Goal: Task Accomplishment & Management: Manage account settings

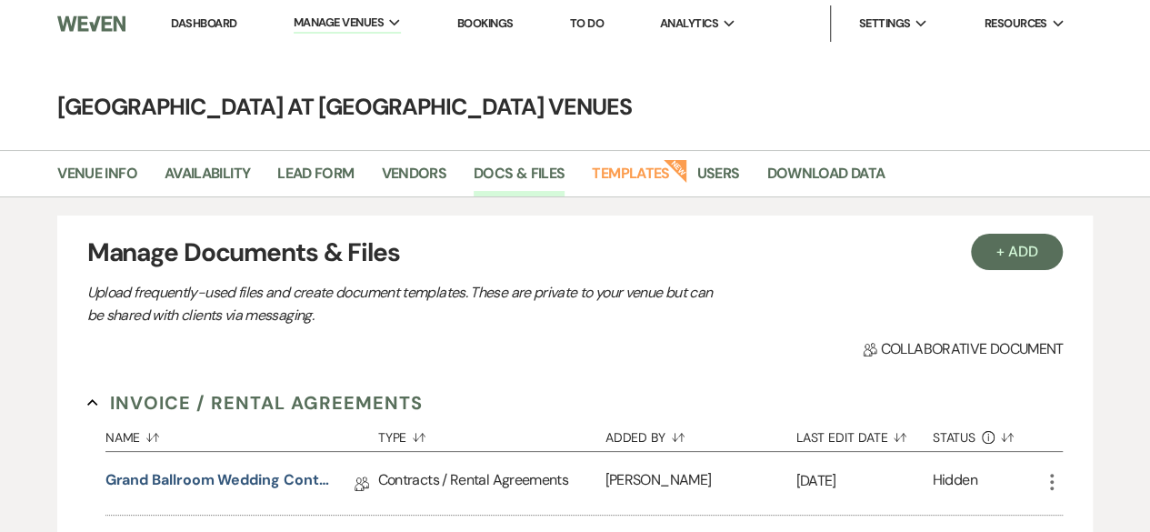
click at [204, 25] on link "Dashboard" at bounding box center [203, 22] width 65 height 15
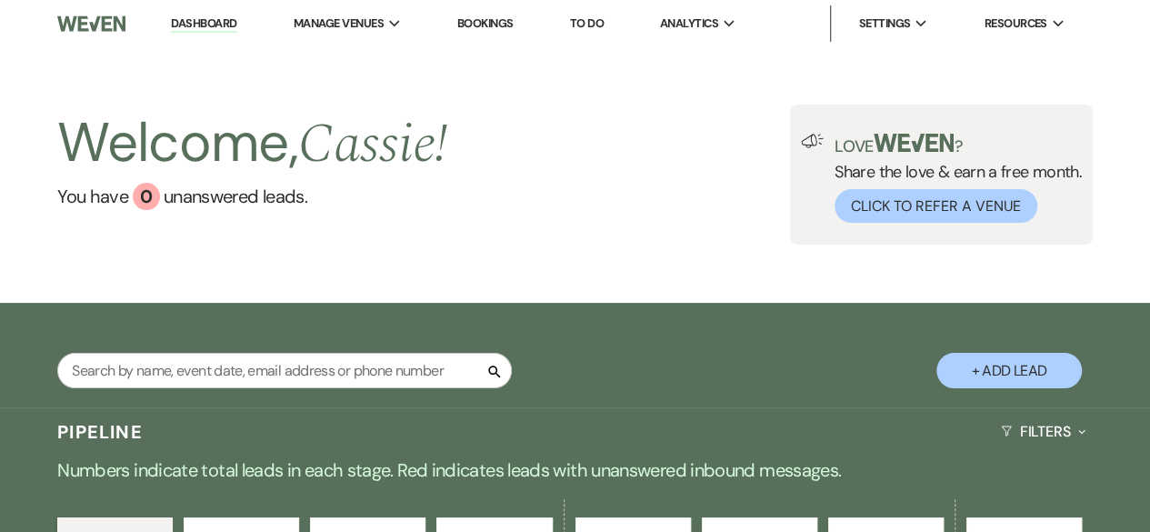
click at [998, 360] on button "+ Add Lead" at bounding box center [1009, 370] width 145 height 35
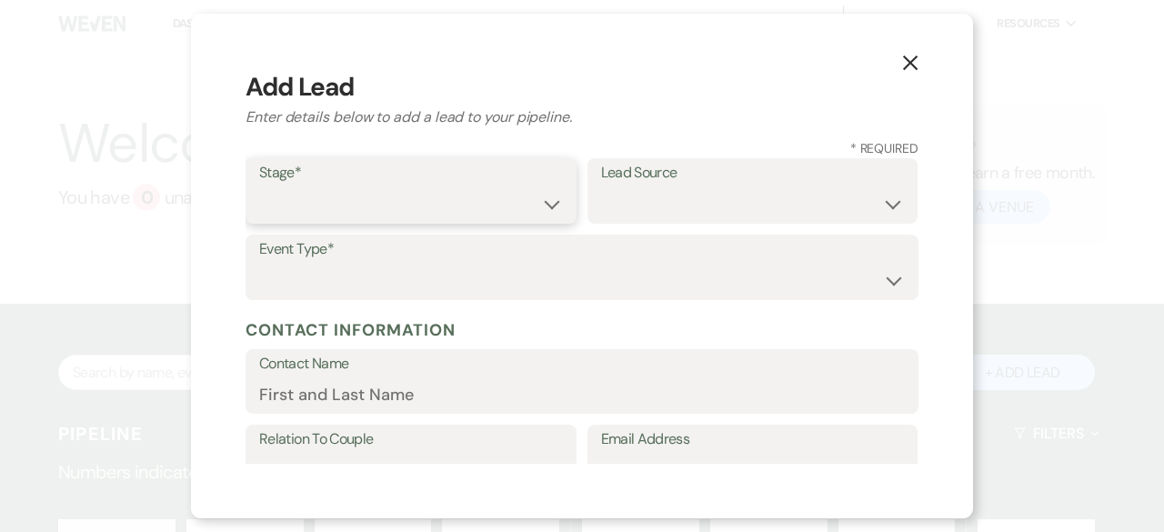
click at [324, 208] on select "Inquiry Follow Up Tour Requested Tour Confirmed Toured Proposal Sent Booked Lost" at bounding box center [411, 203] width 304 height 35
select select "6"
click at [259, 186] on select "Inquiry Follow Up Tour Requested Tour Confirmed Toured Proposal Sent Booked Lost" at bounding box center [411, 203] width 304 height 35
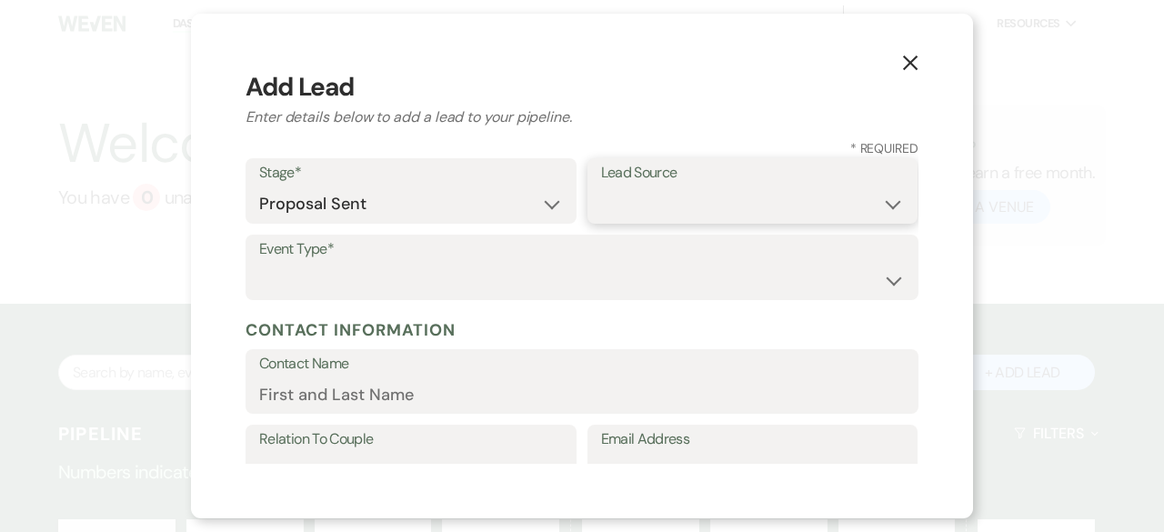
click at [697, 206] on select "Weven Venue Website Instagram Facebook Pinterest Google The Knot Wedding Wire H…" at bounding box center [753, 203] width 304 height 35
select select "14"
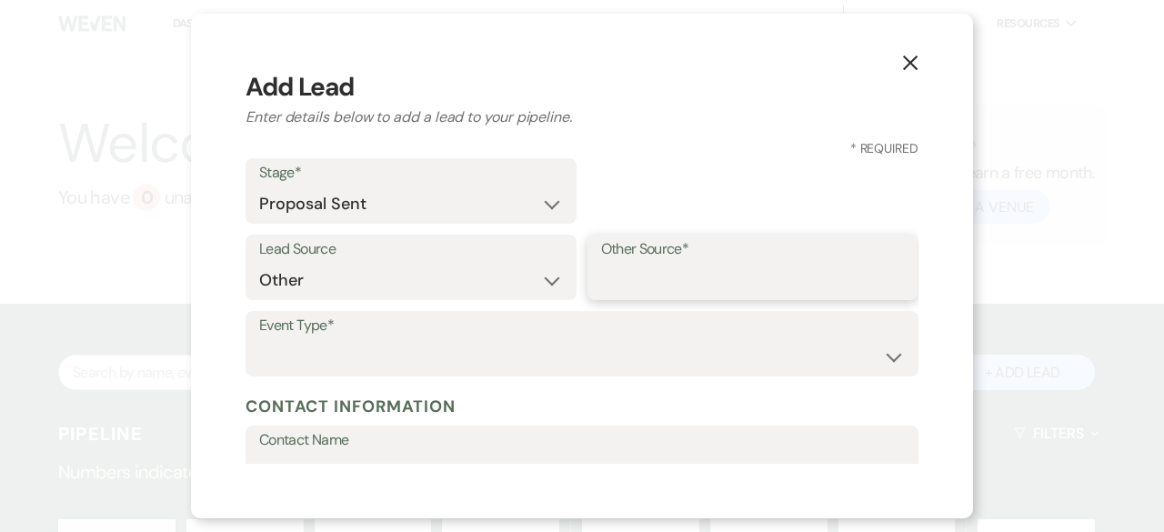
click at [727, 283] on input "Other Source*" at bounding box center [753, 280] width 304 height 35
type input "eventitive"
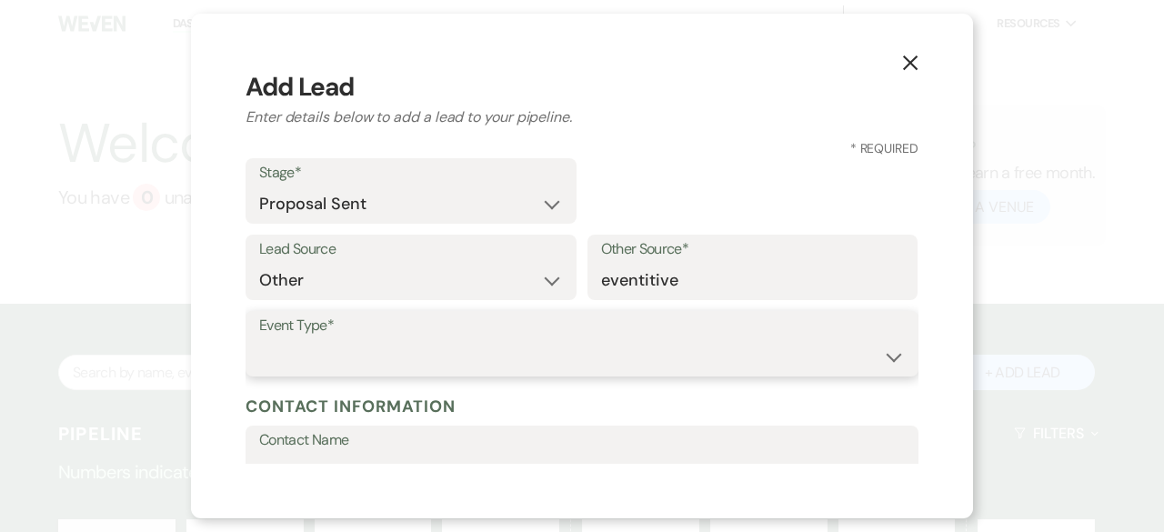
click at [320, 358] on select "Wedding Anniversary Party Baby Shower Bachelorette / Bachelor Party Birthday Pa…" at bounding box center [582, 356] width 646 height 35
select select "3"
click at [259, 339] on select "Wedding Anniversary Party Baby Shower Bachelorette / Bachelor Party Birthday Pa…" at bounding box center [582, 356] width 646 height 35
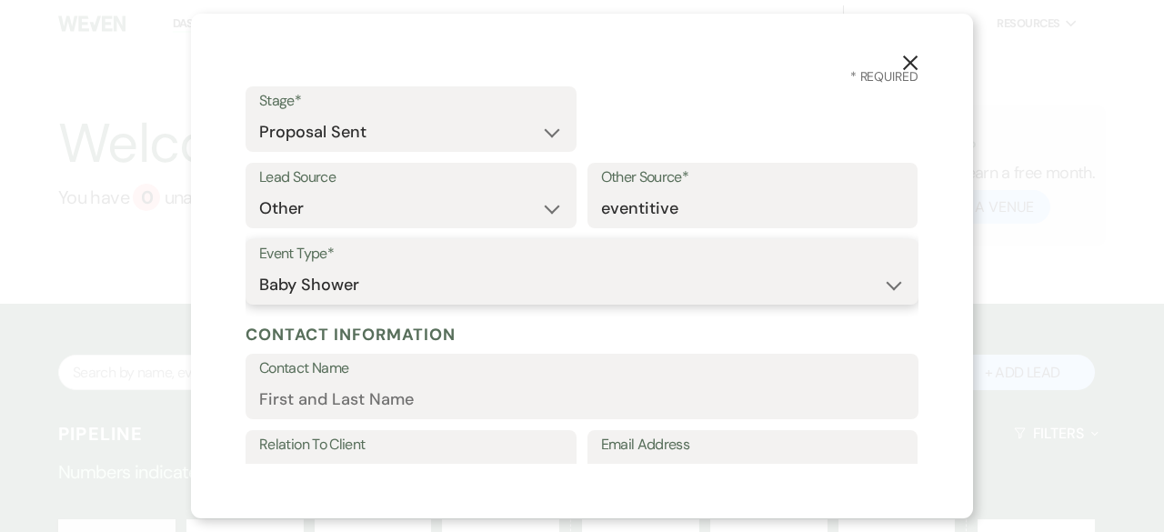
scroll to position [273, 0]
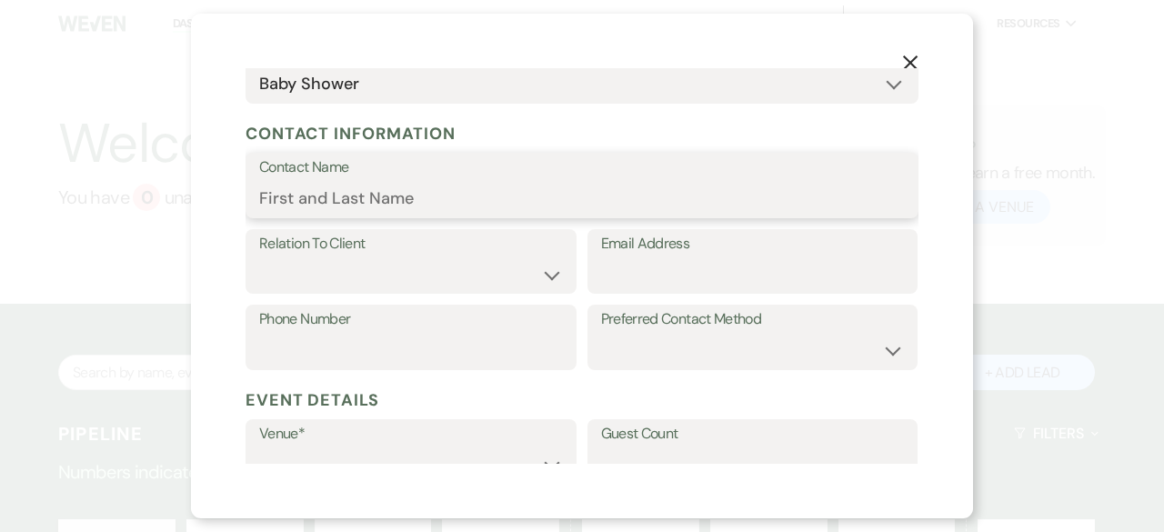
click at [310, 204] on input "Contact Name" at bounding box center [582, 198] width 646 height 35
type input "[PERSON_NAME]"
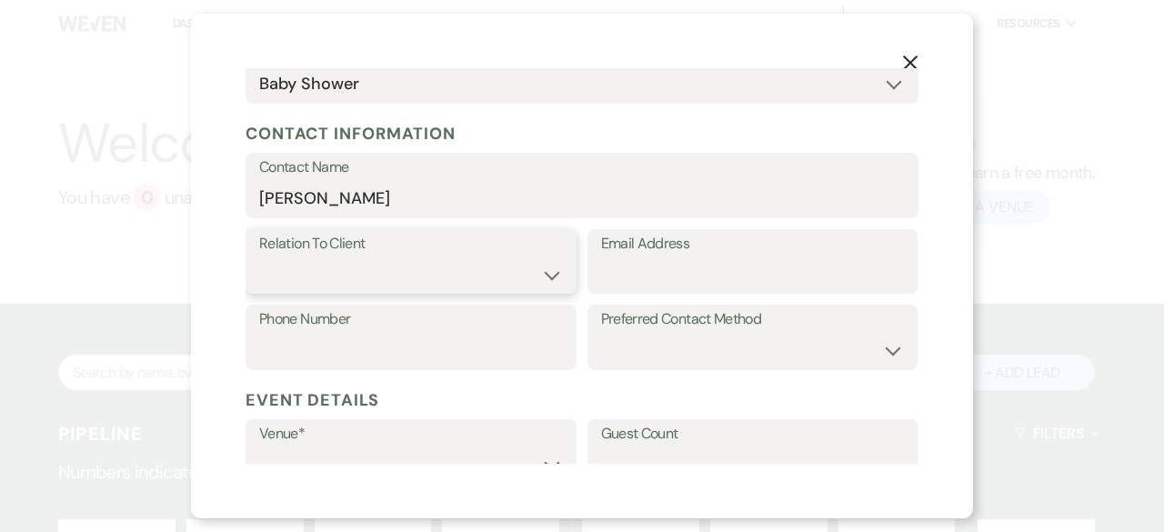
click at [384, 276] on select "Client Event Planner Parent of Client Family Member Friend Other" at bounding box center [411, 273] width 304 height 35
select select "1"
click at [259, 256] on select "Client Event Planner Parent of Client Family Member Friend Other" at bounding box center [411, 273] width 304 height 35
click at [671, 262] on input "Email Address" at bounding box center [753, 273] width 304 height 35
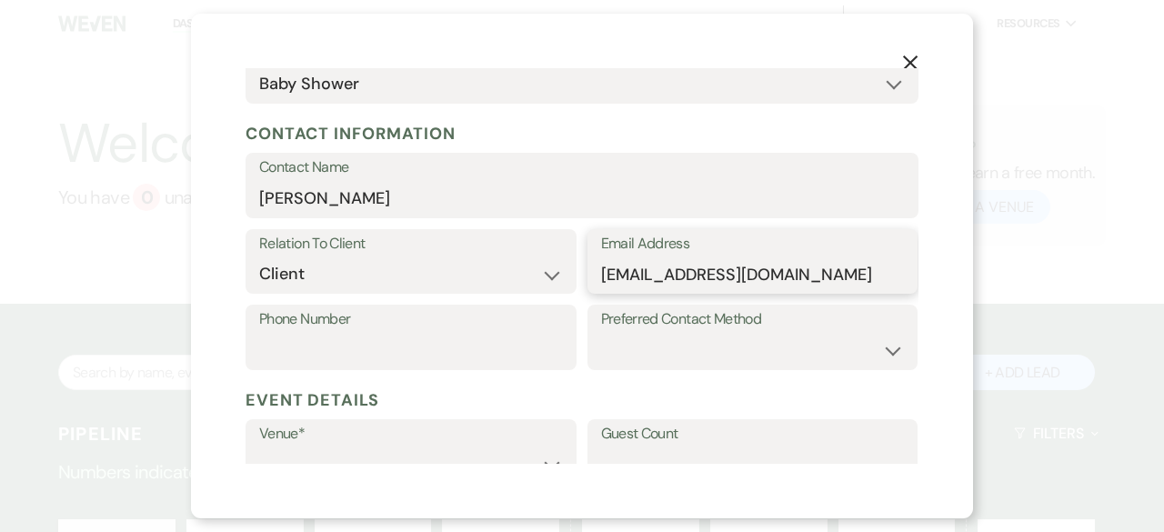
type input "[EMAIL_ADDRESS][DOMAIN_NAME]"
paste input "[PHONE_NUMBER]"
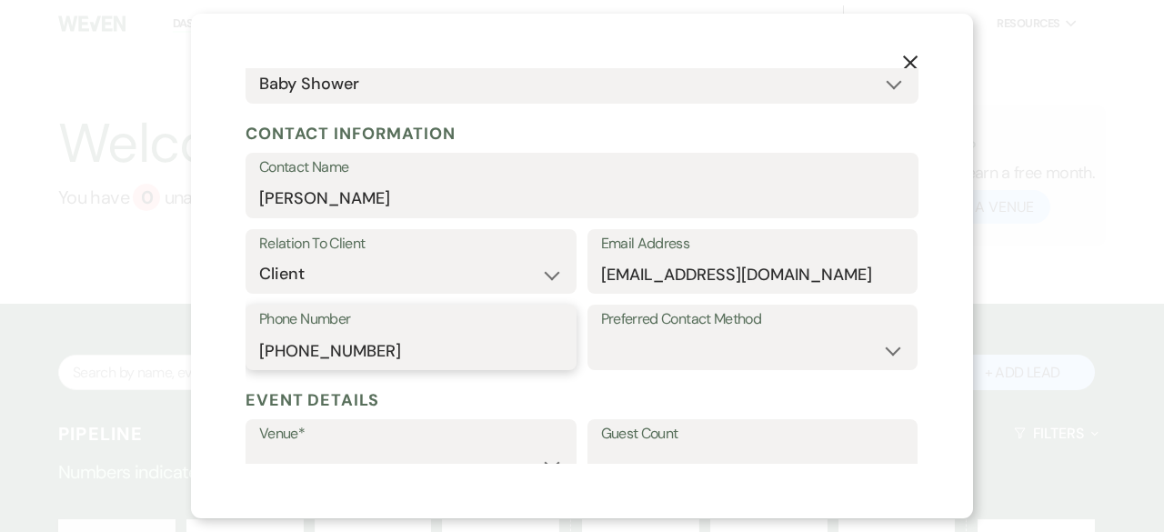
scroll to position [495, 0]
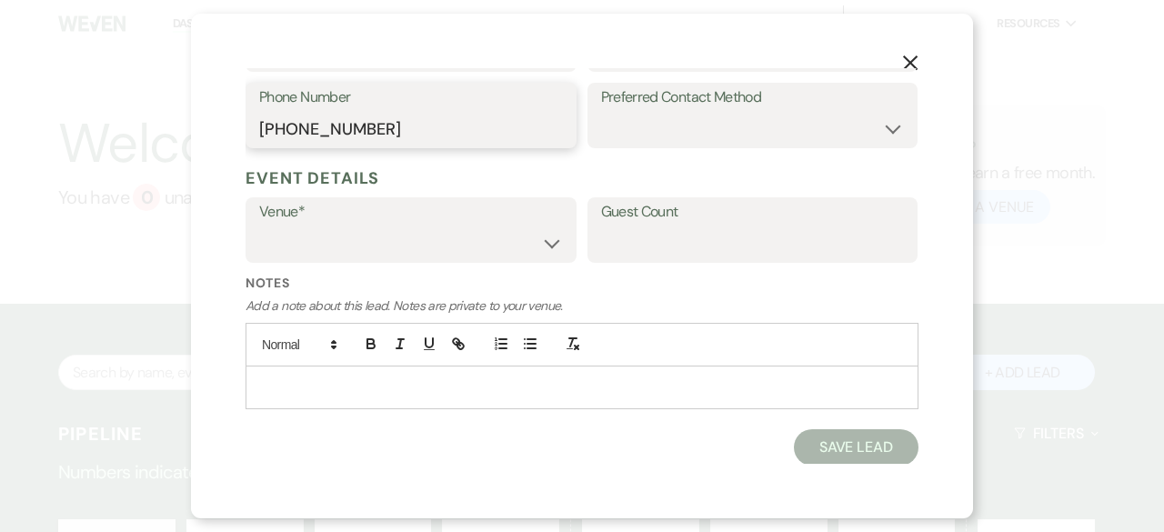
type input "[PHONE_NUMBER]"
click at [336, 249] on select "[GEOGRAPHIC_DATA] at [GEOGRAPHIC_DATA] Venues [GEOGRAPHIC_DATA] at [GEOGRAPHIC_…" at bounding box center [411, 243] width 304 height 35
select select "783"
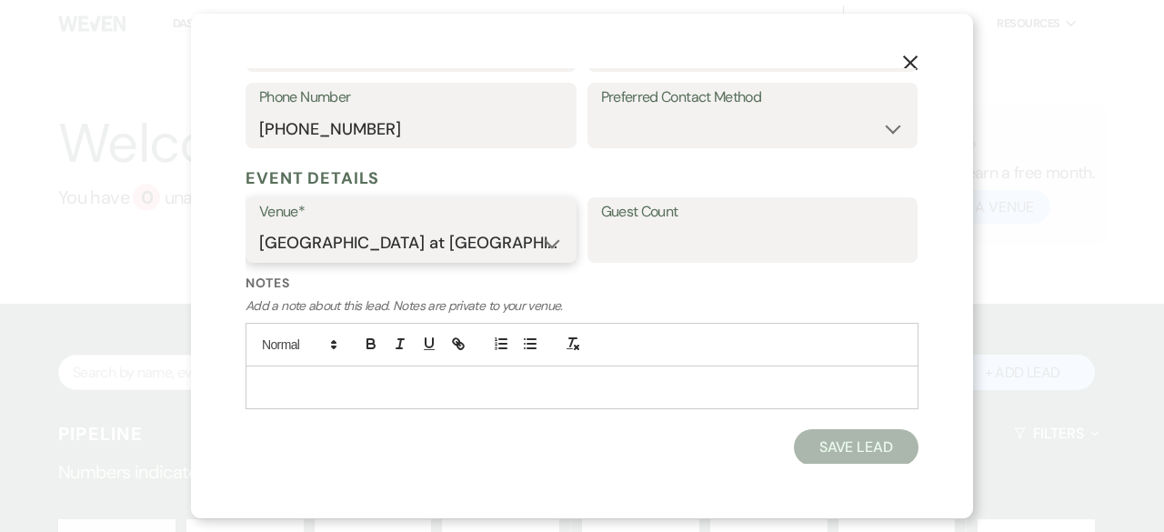
click at [259, 226] on select "[GEOGRAPHIC_DATA] at [GEOGRAPHIC_DATA] Venues [GEOGRAPHIC_DATA] at [GEOGRAPHIC_…" at bounding box center [411, 243] width 304 height 35
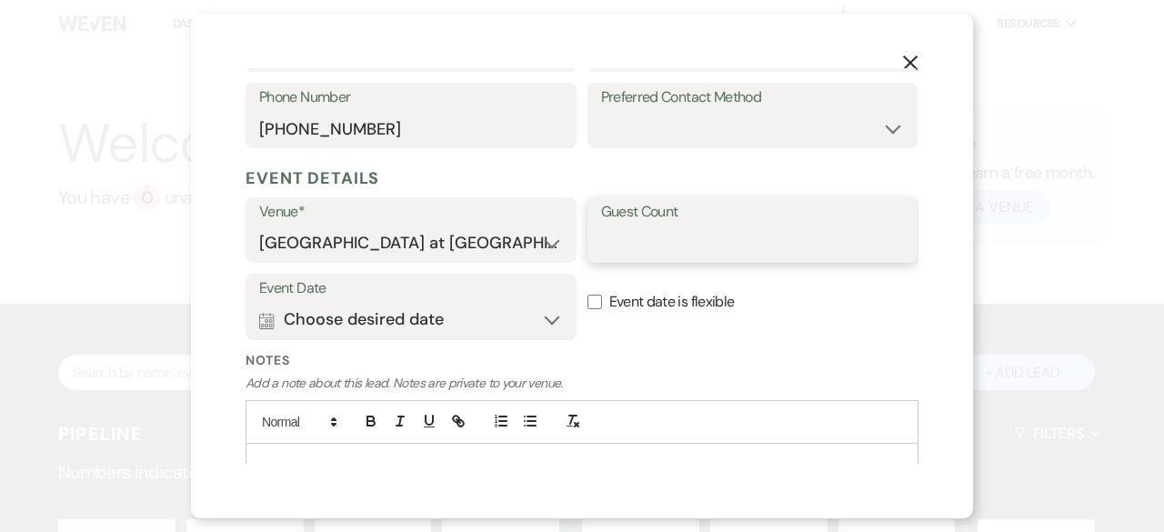
click at [616, 243] on input "Guest Count" at bounding box center [753, 243] width 304 height 35
type input "150"
click at [375, 323] on button "Calendar Choose desired date Expand" at bounding box center [411, 320] width 304 height 36
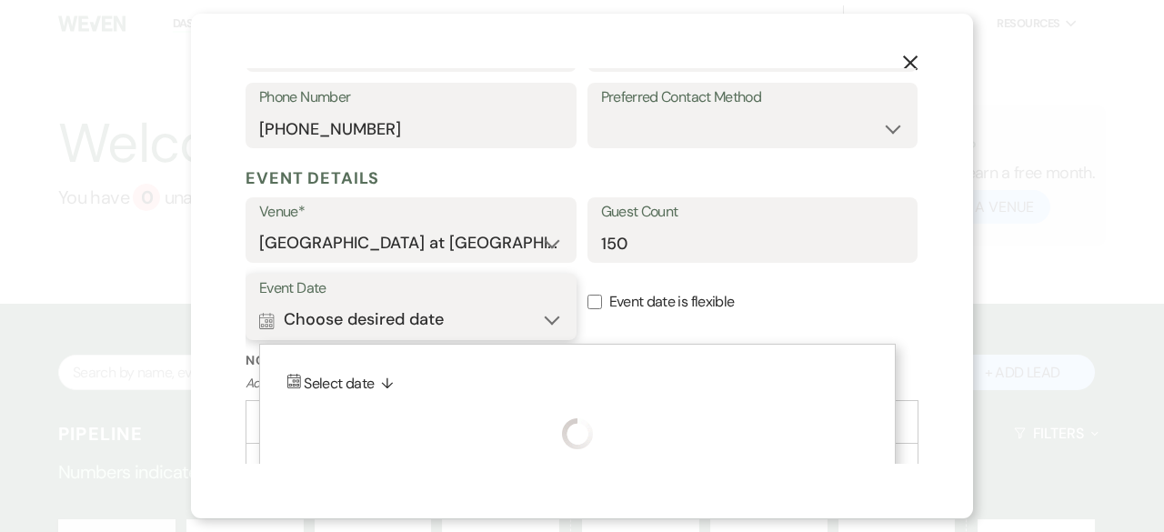
scroll to position [572, 0]
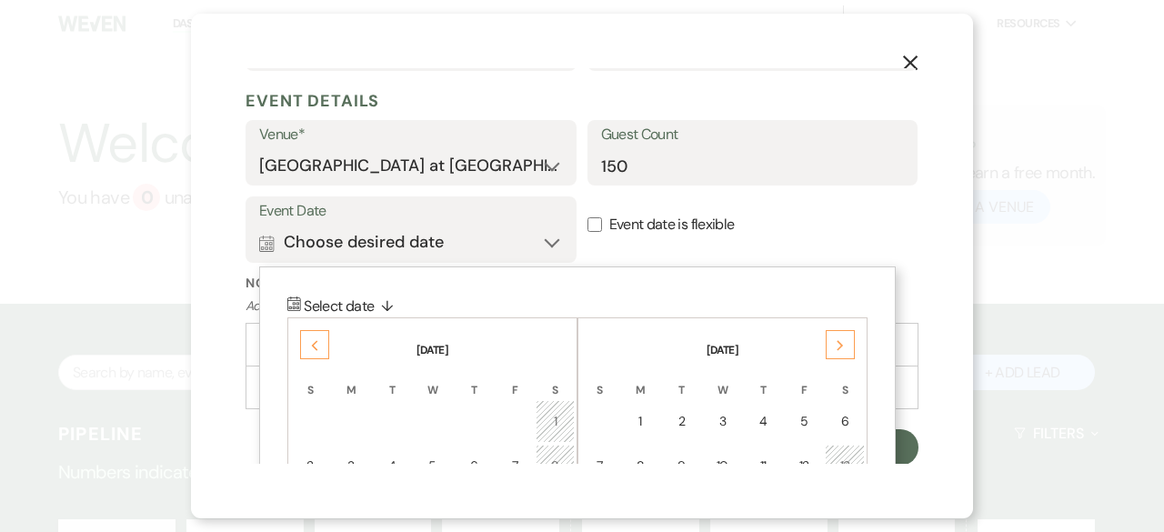
click at [851, 354] on div "Next" at bounding box center [840, 344] width 29 height 29
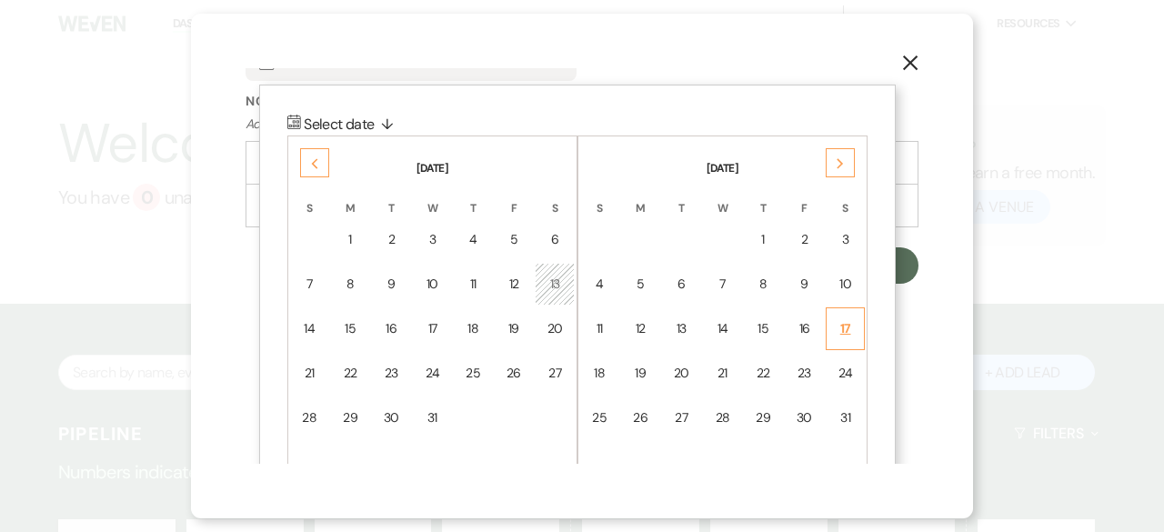
click at [851, 312] on td "17" at bounding box center [845, 328] width 39 height 43
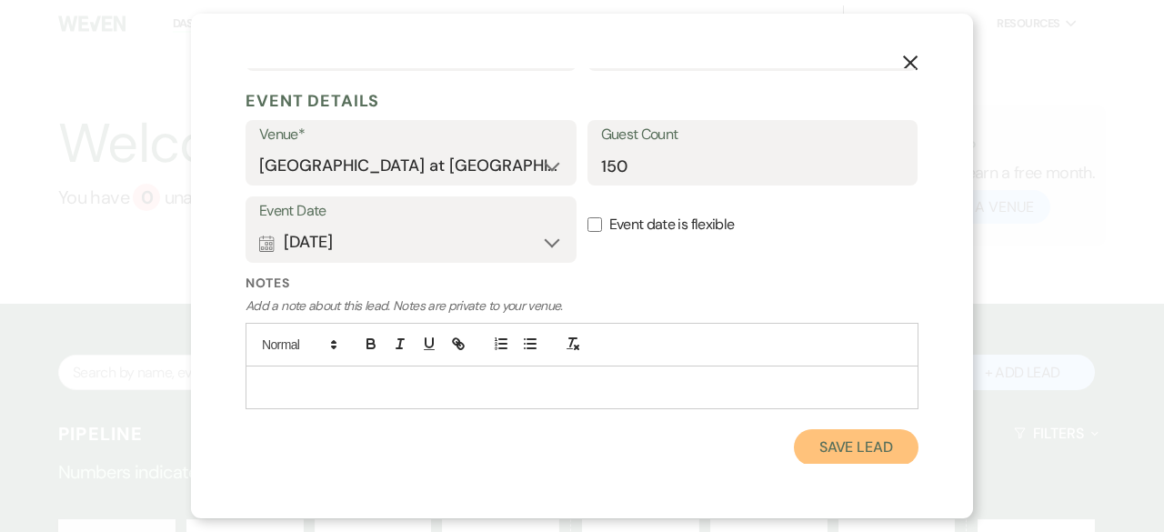
click at [844, 448] on button "Save Lead" at bounding box center [856, 447] width 125 height 36
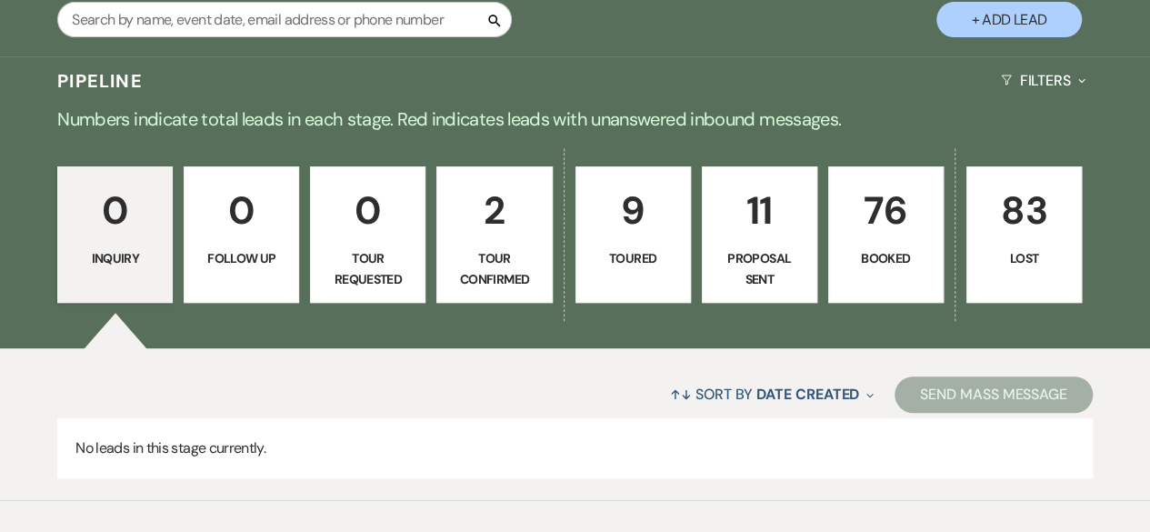
scroll to position [364, 0]
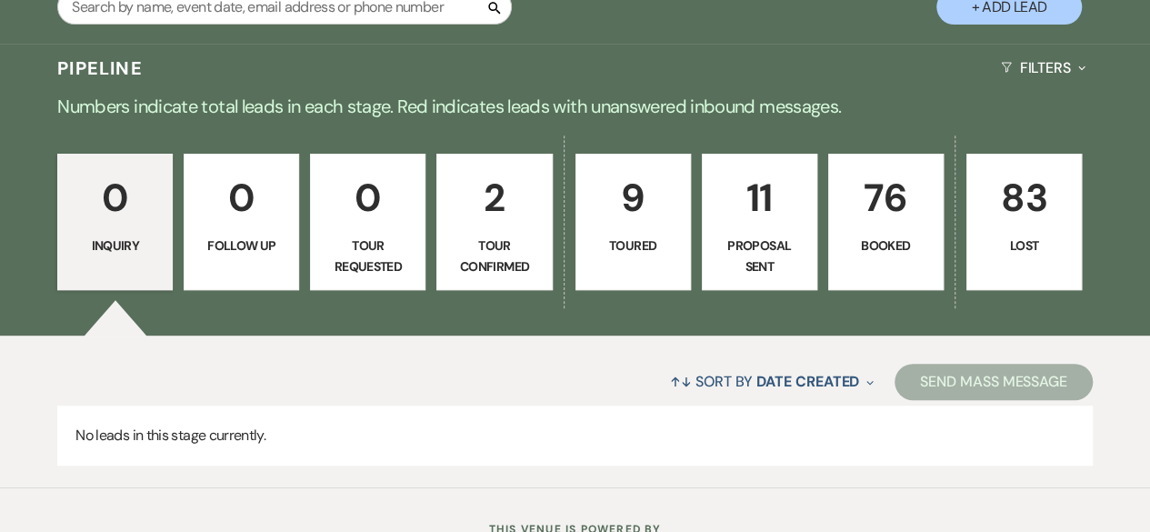
click at [758, 209] on p "11" at bounding box center [760, 197] width 92 height 61
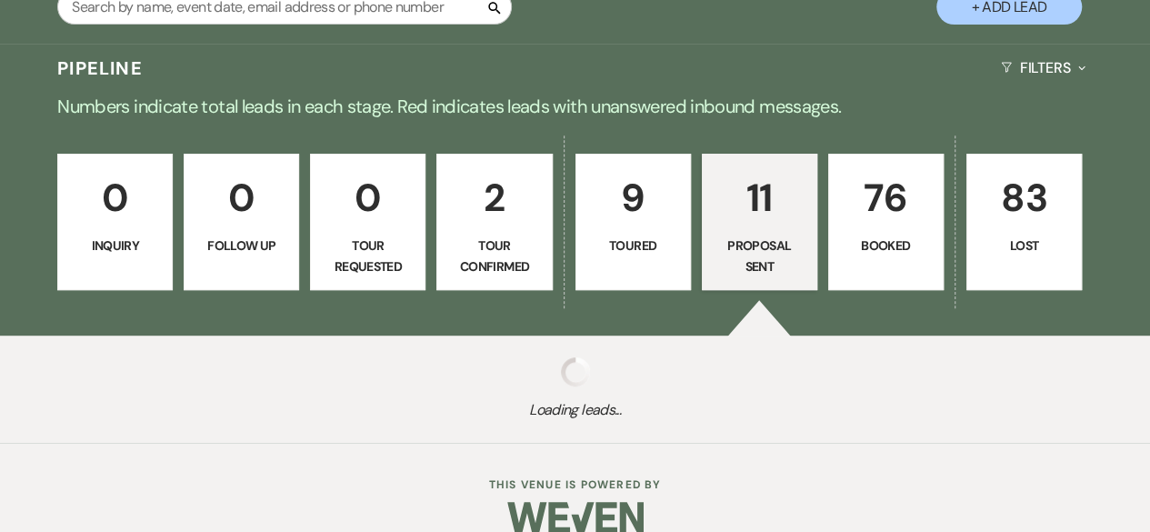
select select "6"
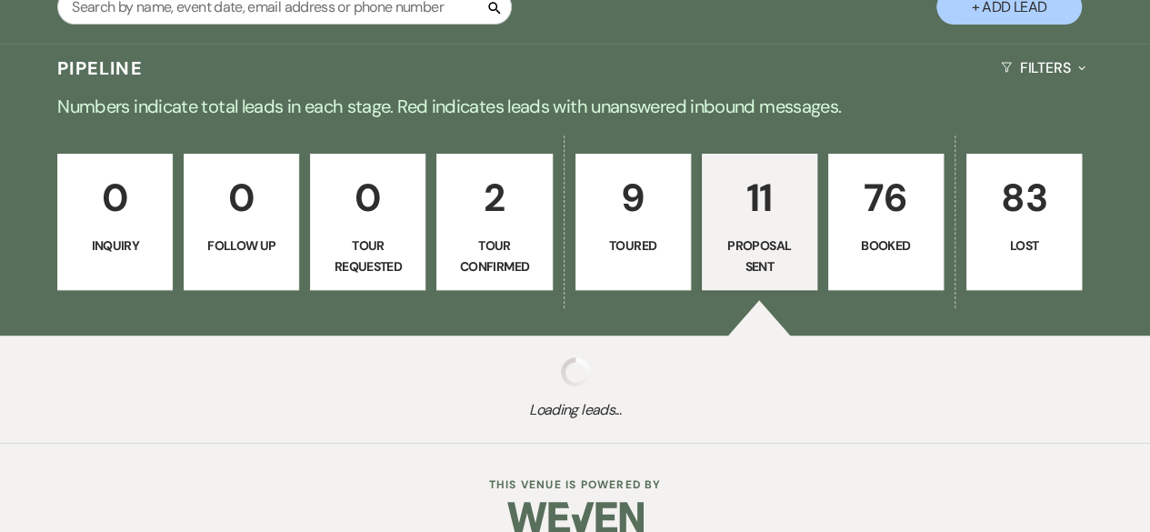
select select "6"
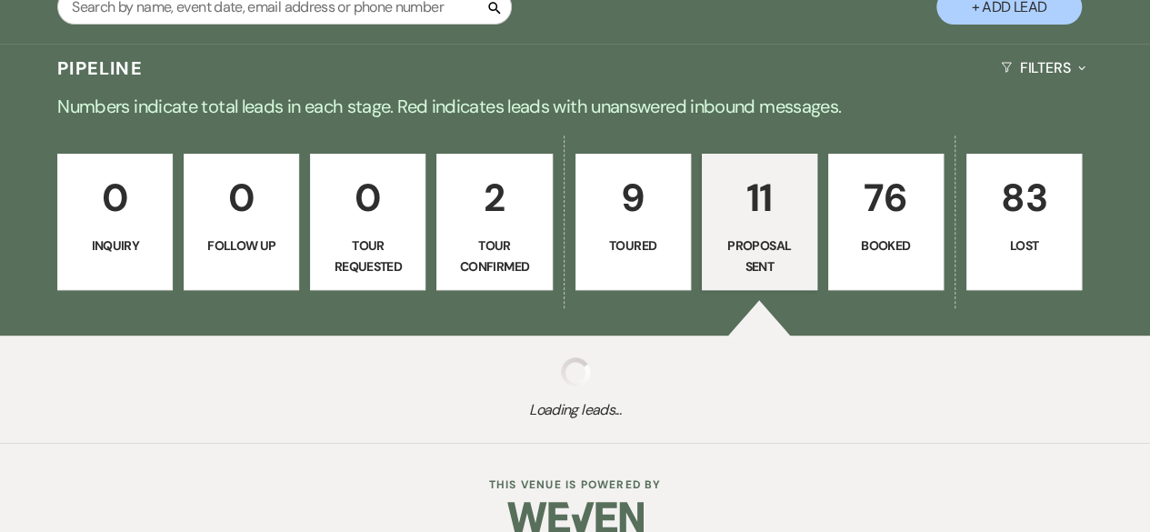
select select "6"
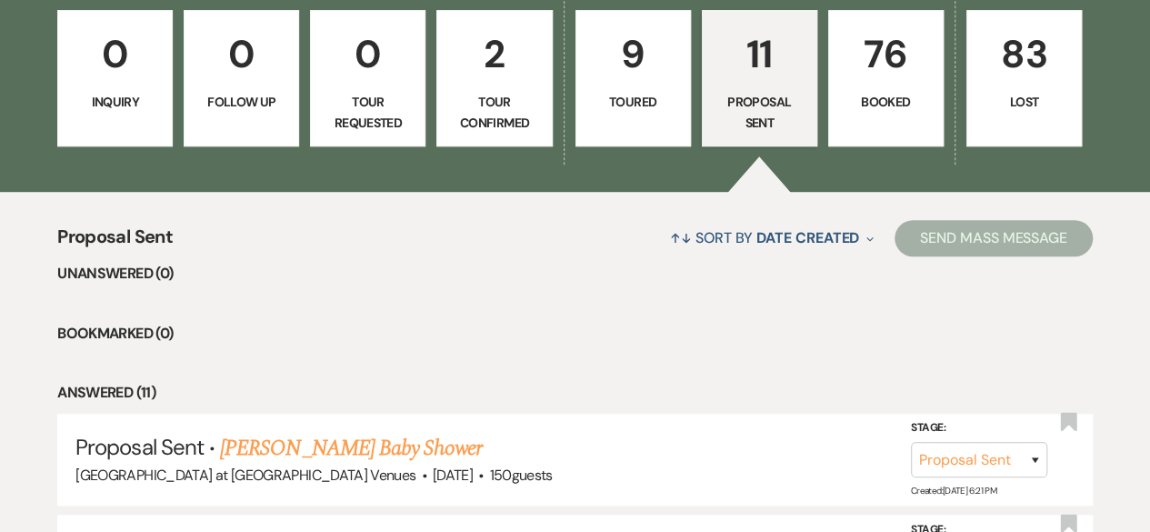
scroll to position [727, 0]
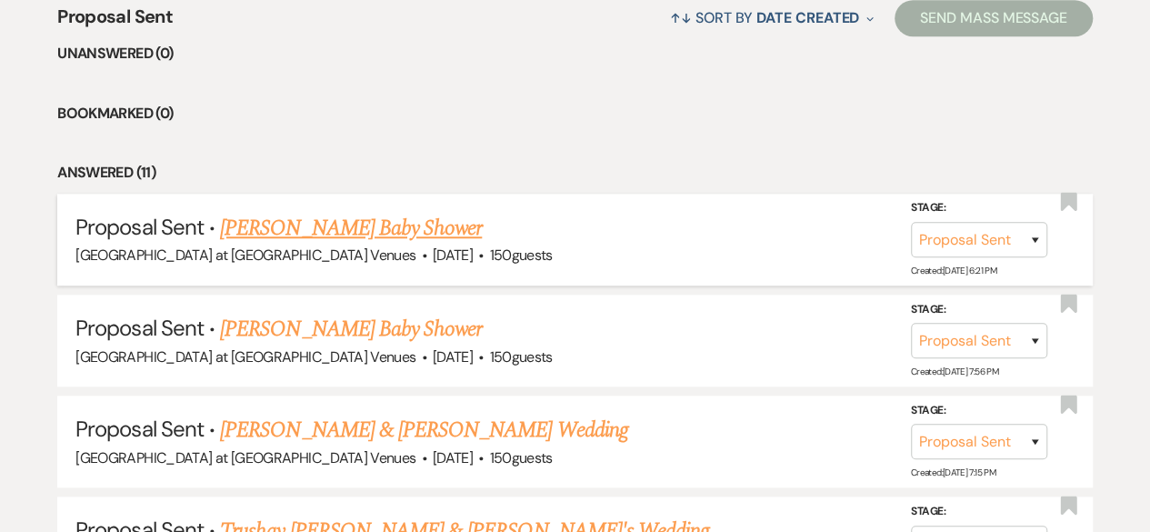
click at [387, 236] on link "[PERSON_NAME] Baby Shower" at bounding box center [351, 228] width 262 height 33
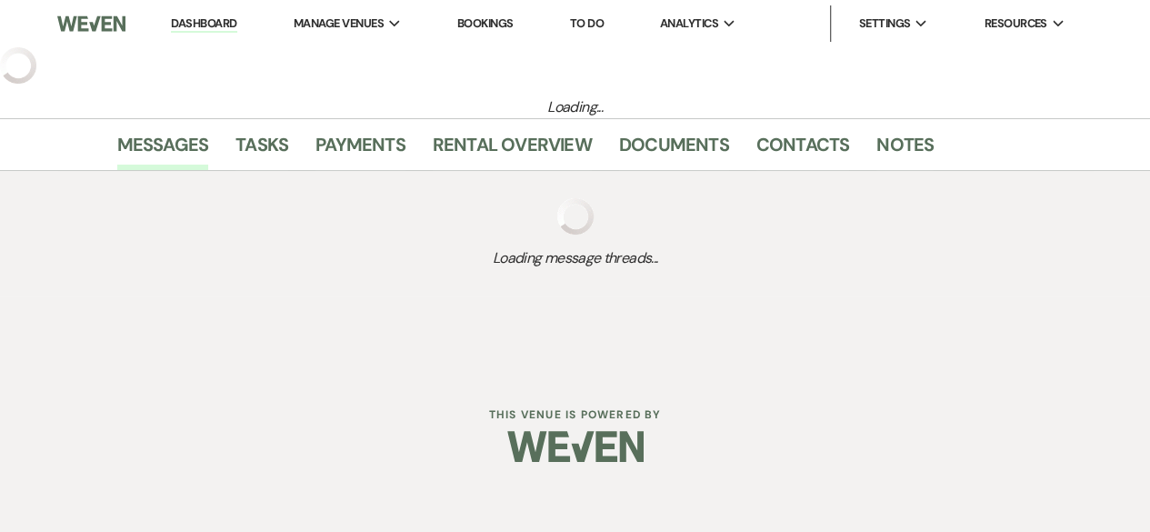
select select "6"
select select "14"
select select "3"
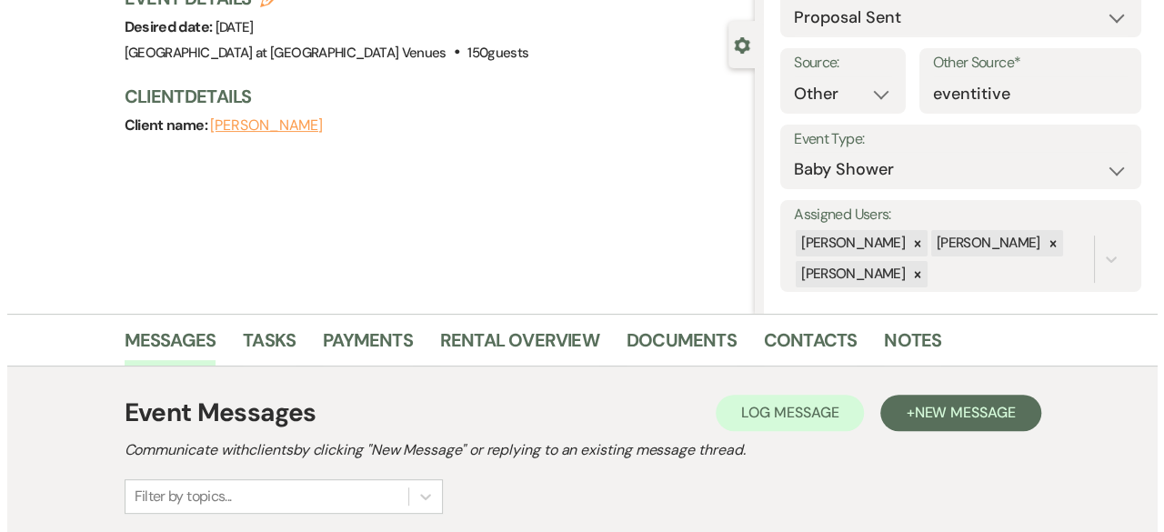
scroll to position [364, 0]
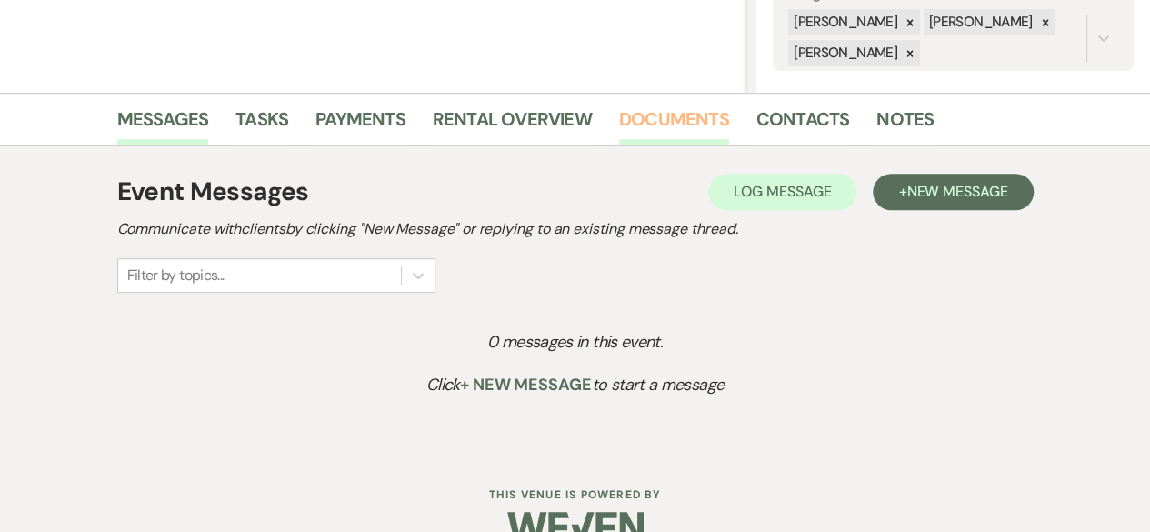
click at [688, 112] on link "Documents" at bounding box center [674, 125] width 110 height 40
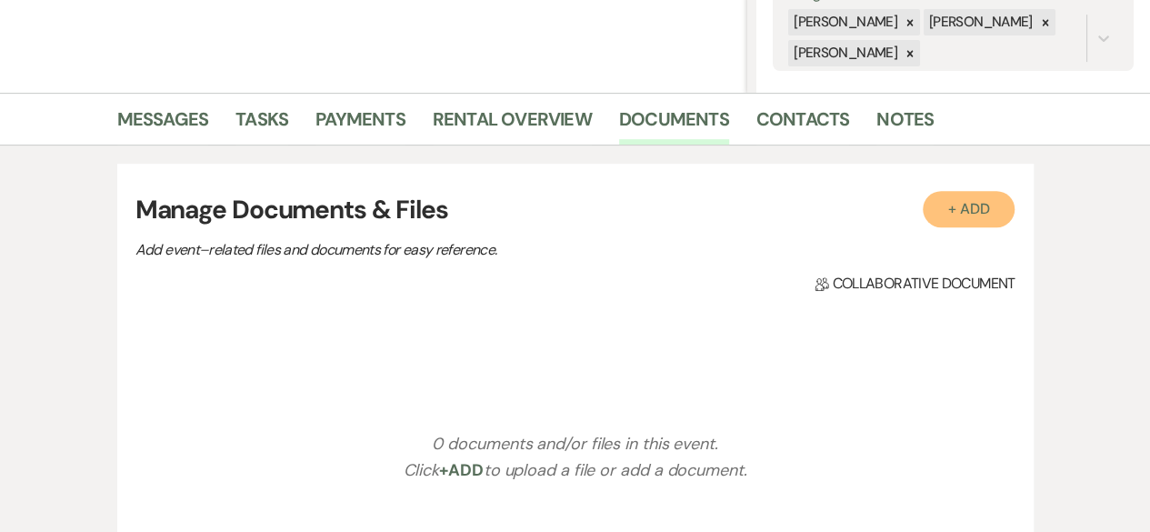
click at [978, 208] on button "+ Add" at bounding box center [969, 209] width 93 height 36
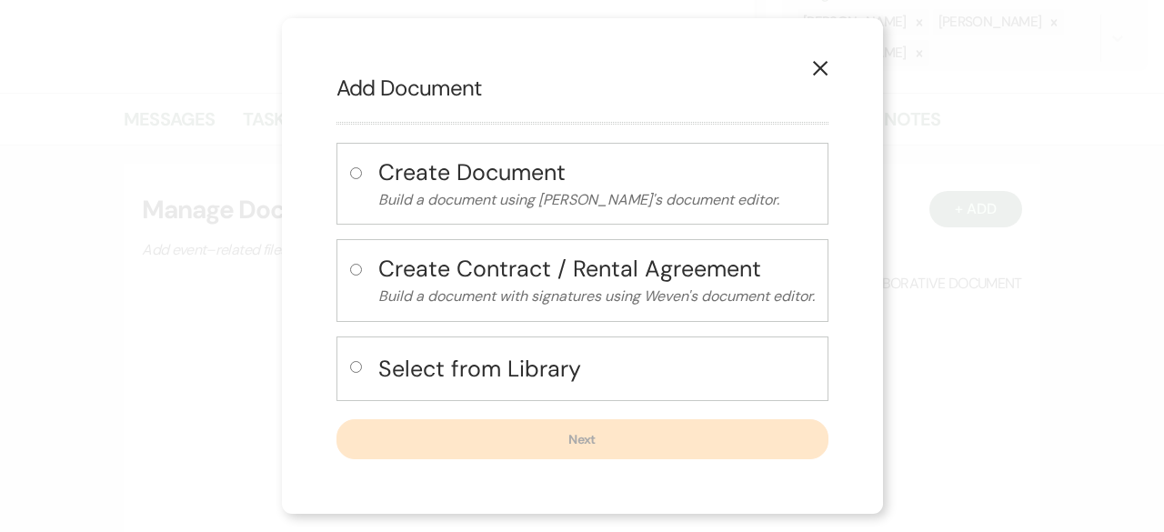
click at [354, 366] on input "radio" at bounding box center [356, 367] width 12 height 12
radio input "true"
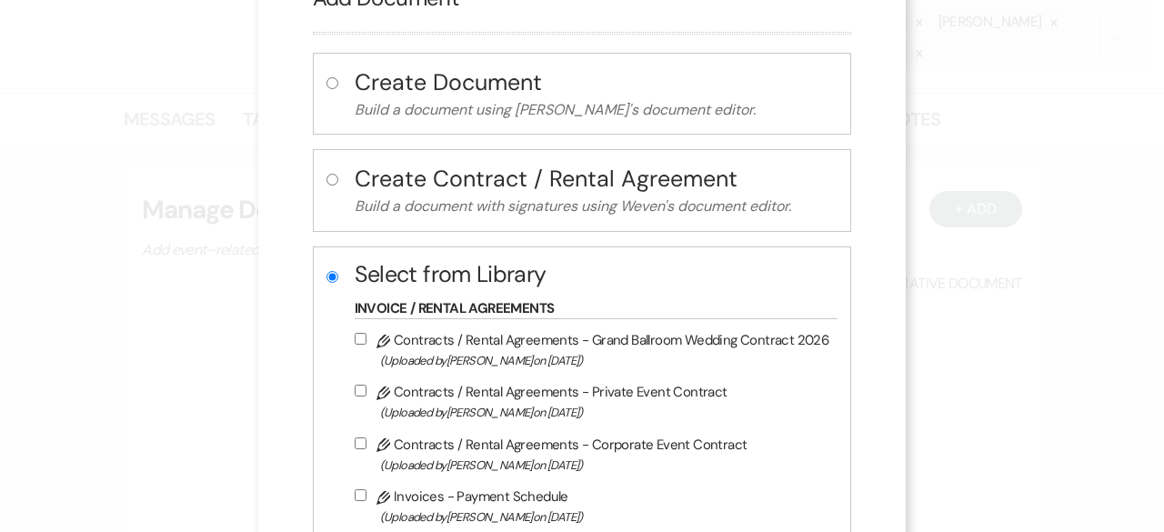
scroll to position [273, 0]
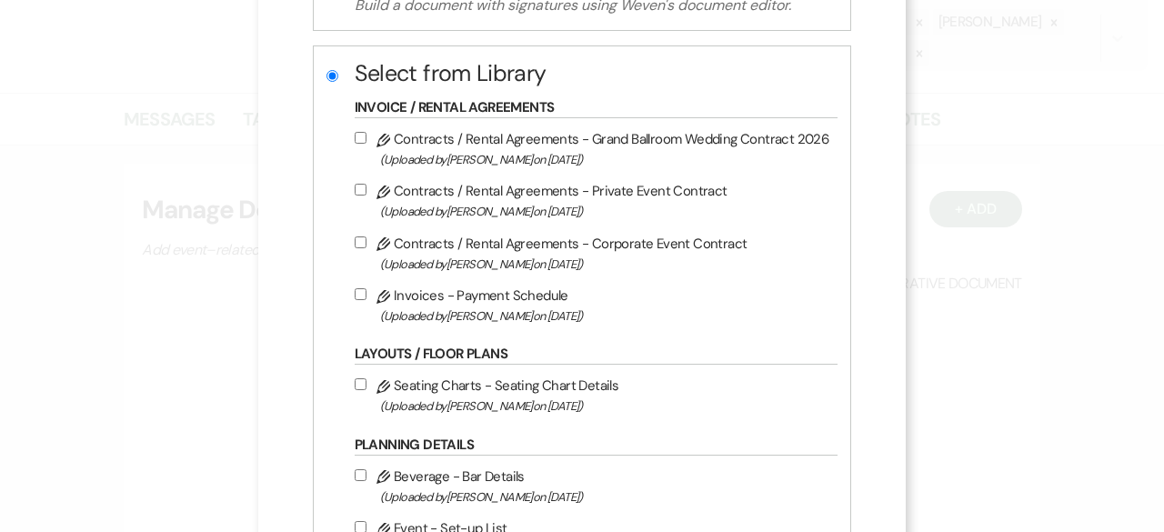
click at [358, 192] on input "Pencil Contracts / Rental Agreements - Private Event Contract (Uploaded by [PER…" at bounding box center [361, 190] width 12 height 12
checkbox input "true"
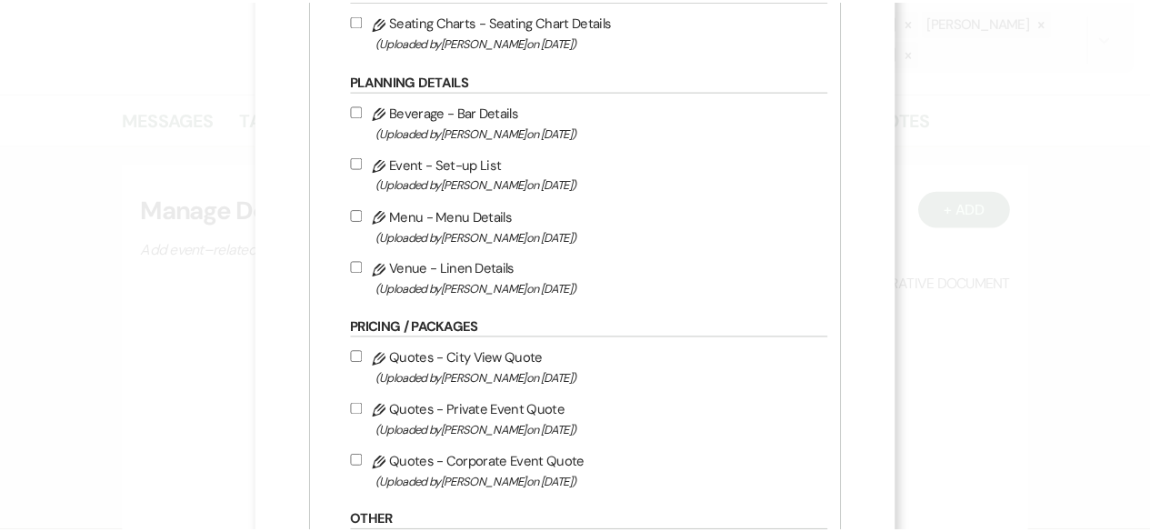
scroll to position [919, 0]
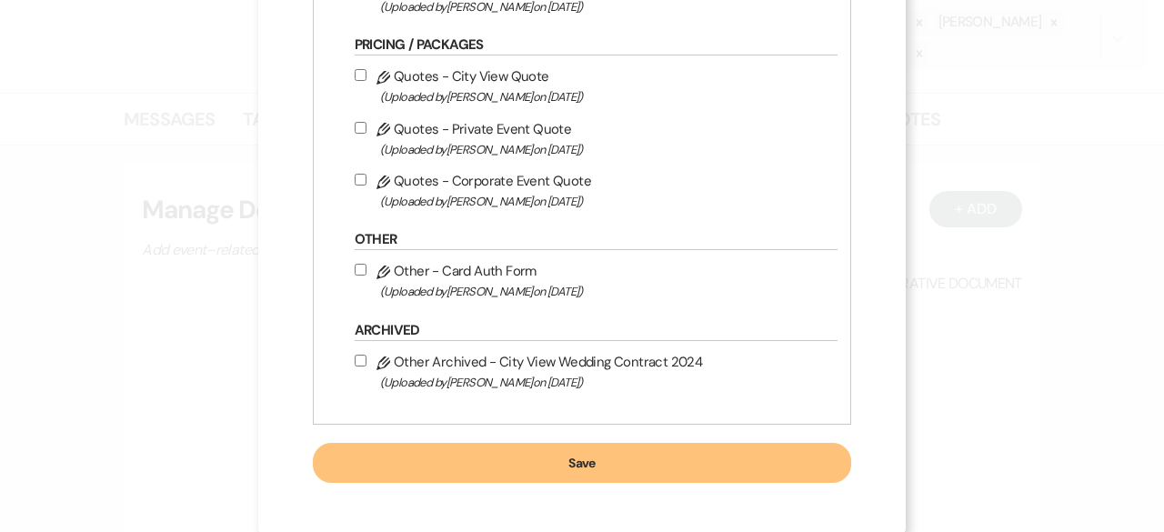
click at [355, 125] on input "Pencil Quotes - Private Event Quote (Uploaded by [PERSON_NAME] on [DATE] )" at bounding box center [361, 128] width 12 height 12
checkbox input "true"
click at [578, 457] on button "Save" at bounding box center [582, 463] width 539 height 40
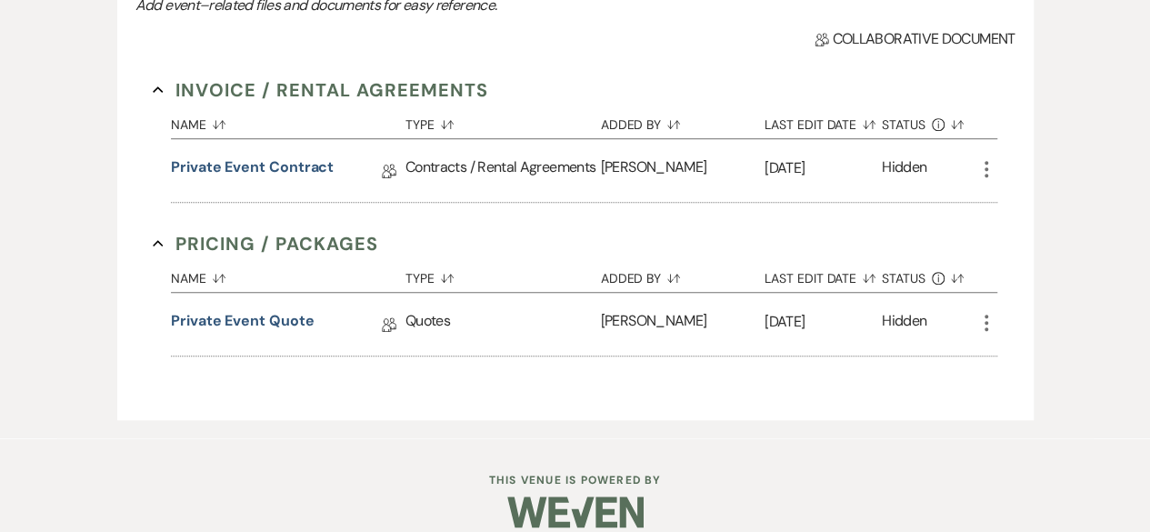
scroll to position [628, 0]
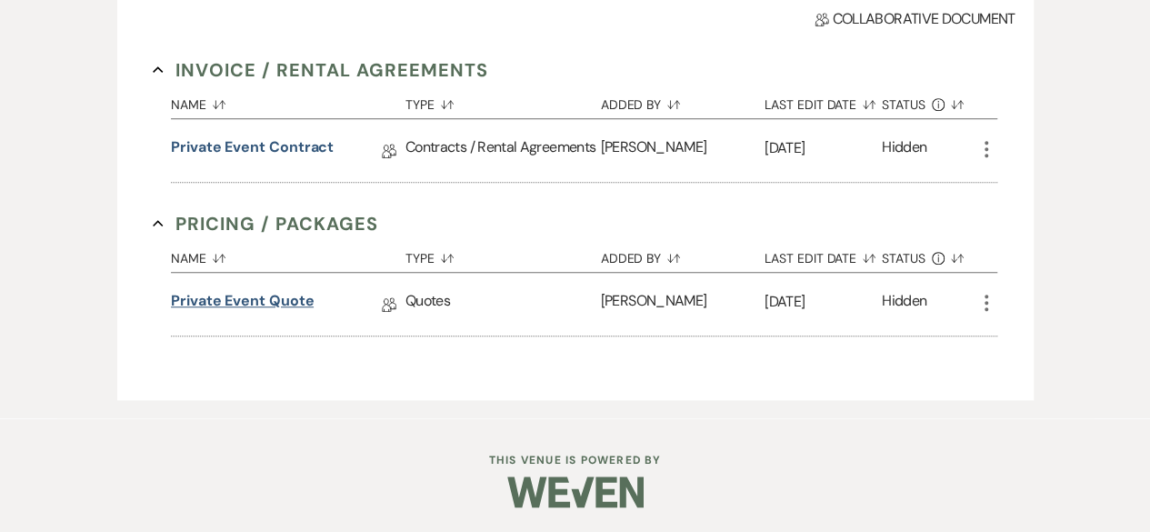
click at [187, 295] on link "Private Event Quote" at bounding box center [242, 304] width 143 height 28
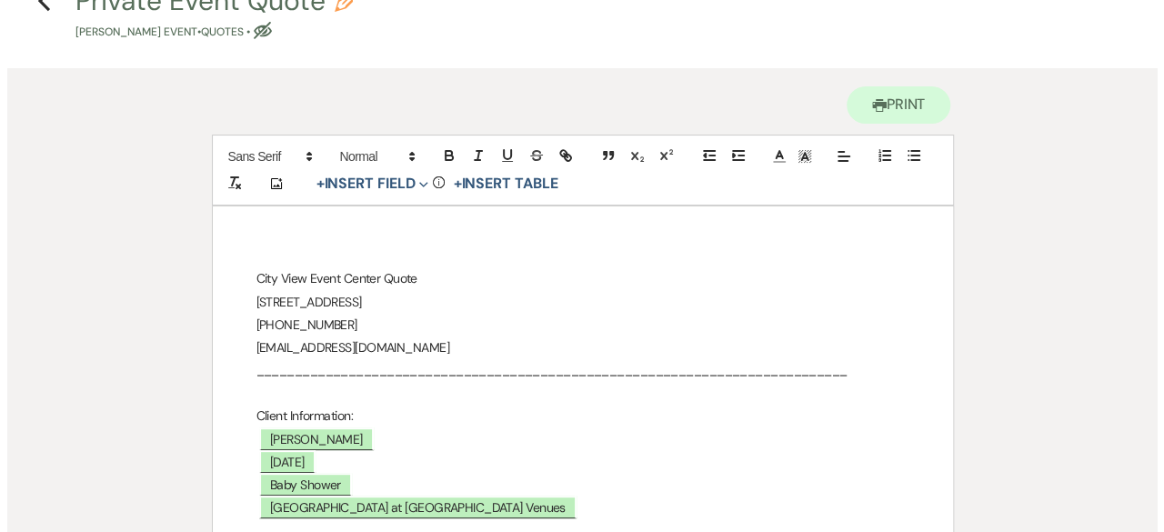
scroll to position [273, 0]
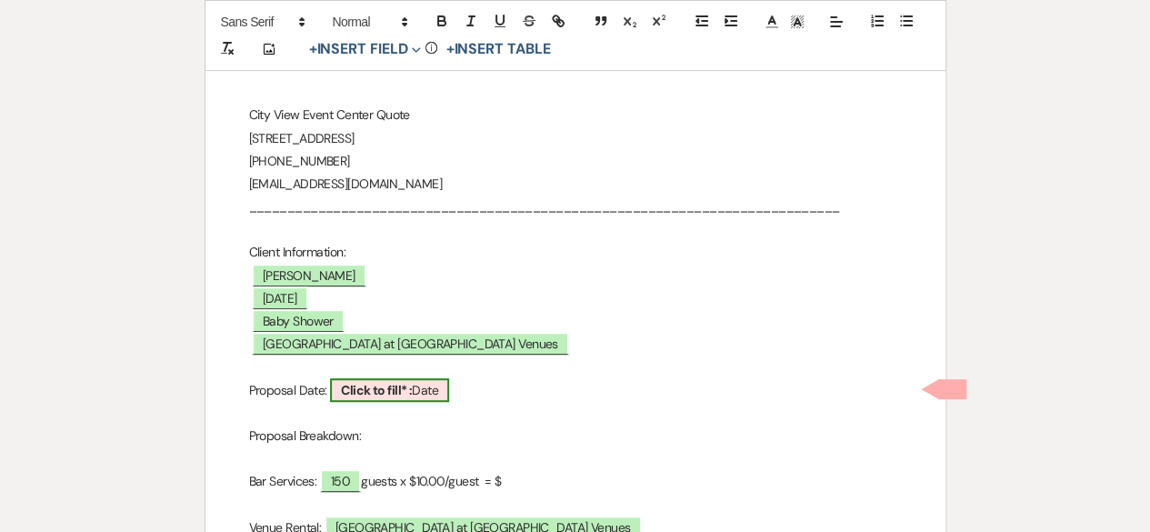
click at [382, 396] on b "Click to fill* :" at bounding box center [376, 390] width 71 height 16
select select "owner"
select select "Date"
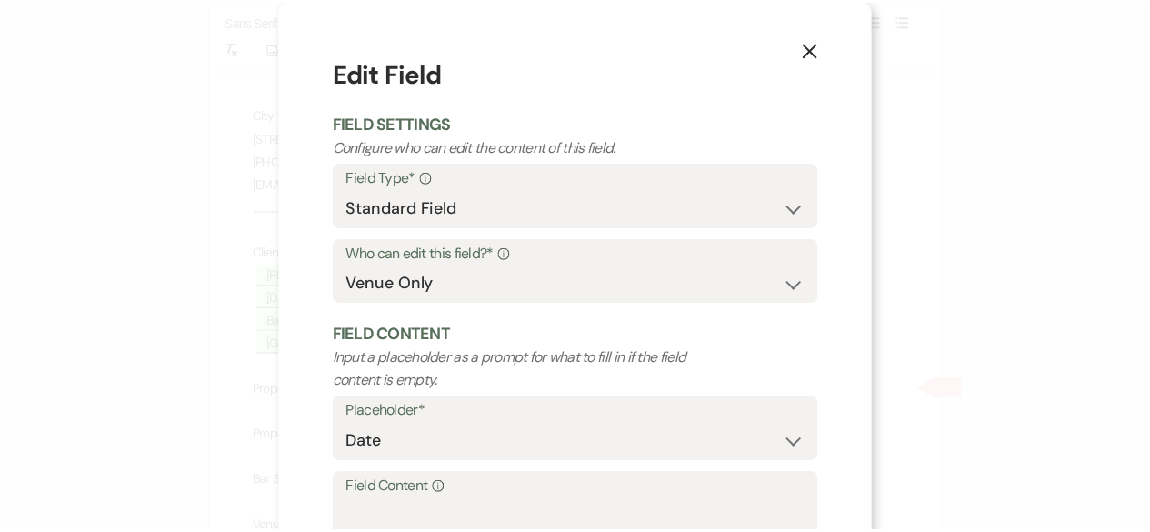
scroll to position [173, 0]
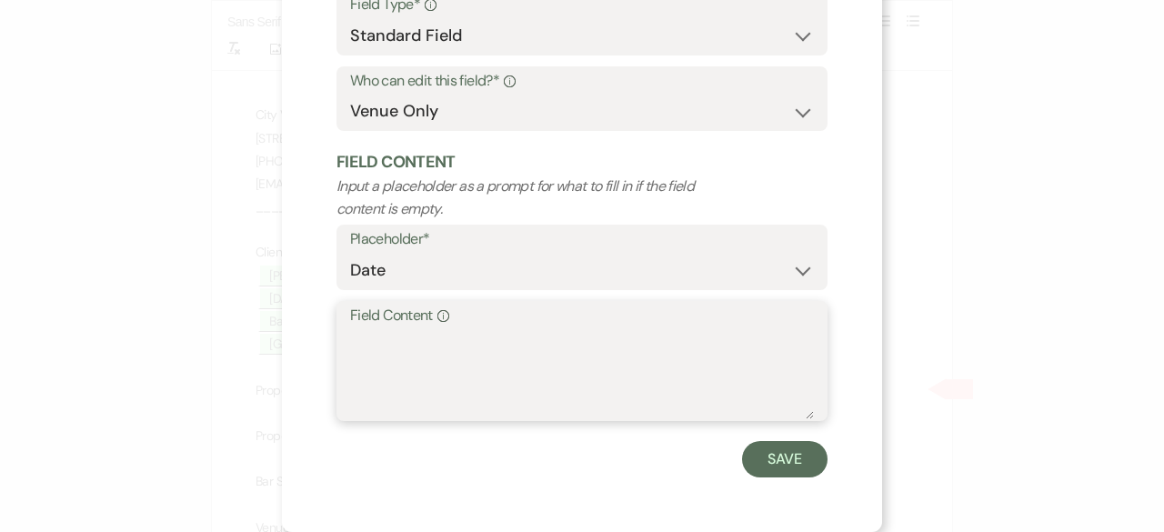
click at [392, 349] on textarea "Field Content Info" at bounding box center [582, 373] width 464 height 91
type textarea "[DATE]"
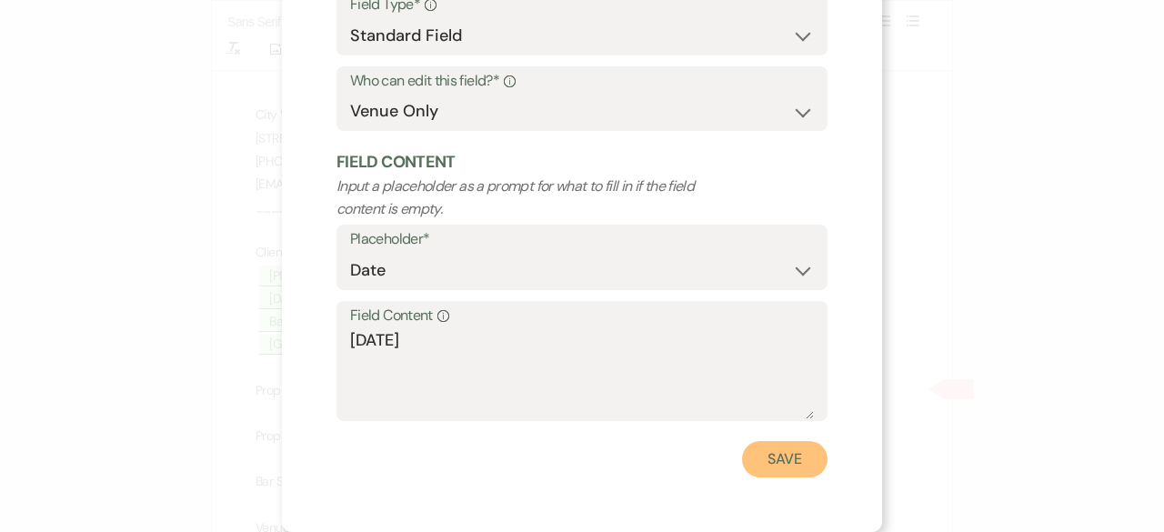
click at [801, 454] on button "Save" at bounding box center [784, 459] width 85 height 36
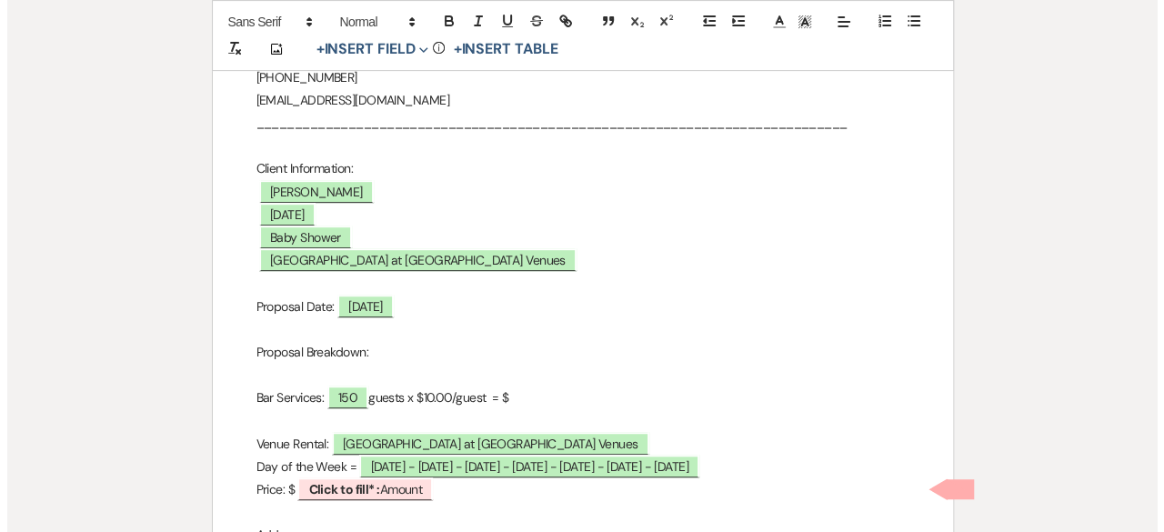
scroll to position [546, 0]
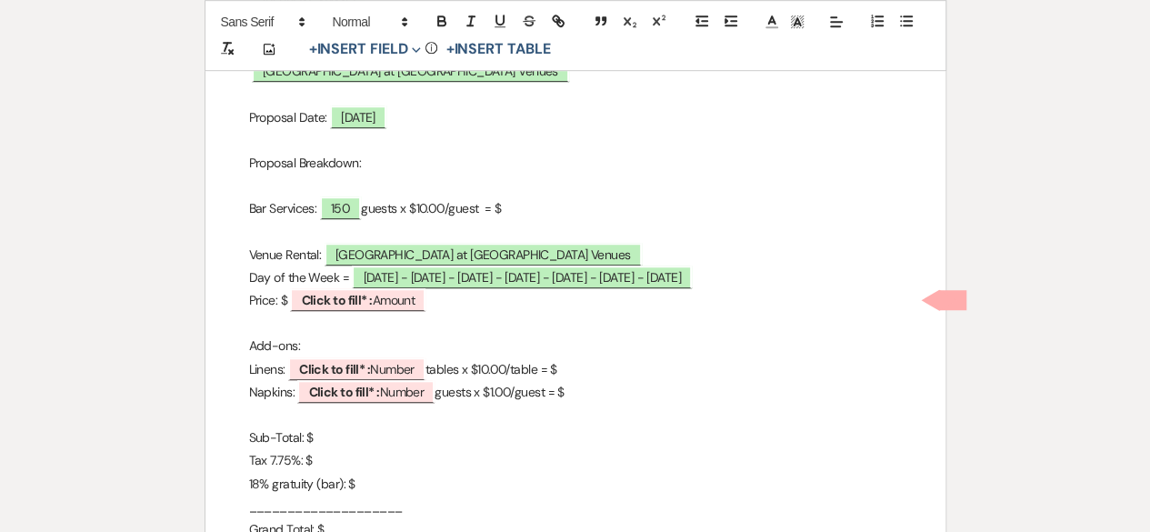
click at [517, 206] on p "Bar Services: ﻿ 150 ﻿ guests x $10.00/guest = $" at bounding box center [575, 208] width 653 height 23
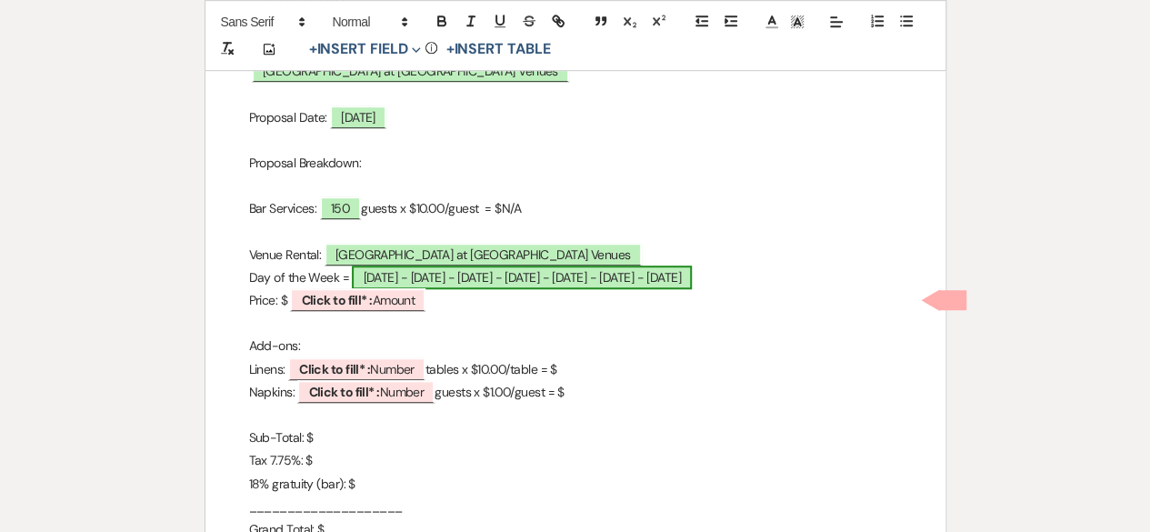
click at [454, 269] on span "[DATE] - [DATE] - [DATE] - [DATE] - [DATE] - [DATE] - [DATE]" at bounding box center [521, 278] width 339 height 24
select select "owner"
select select "Date"
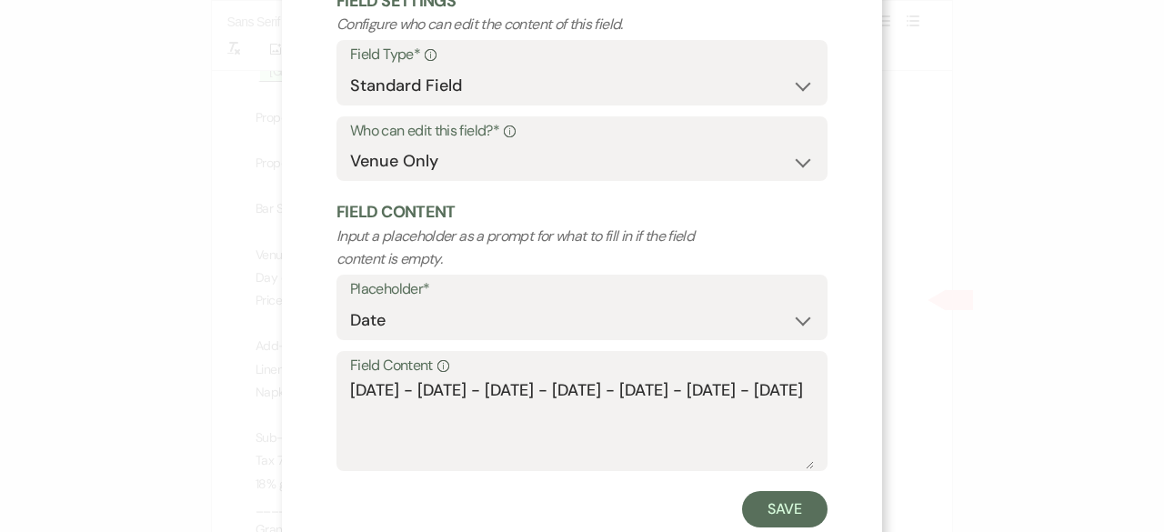
scroll to position [173, 0]
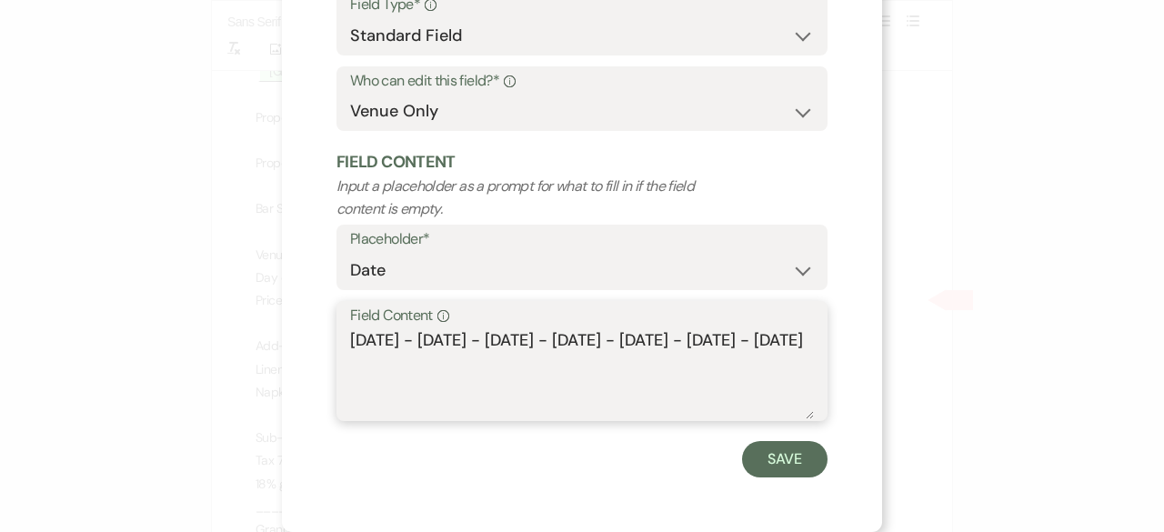
drag, startPoint x: 407, startPoint y: 366, endPoint x: 282, endPoint y: 311, distance: 137.2
click at [282, 311] on div "X Edit Field Field Settings Configure who can edit the content of this field. F…" at bounding box center [582, 179] width 600 height 705
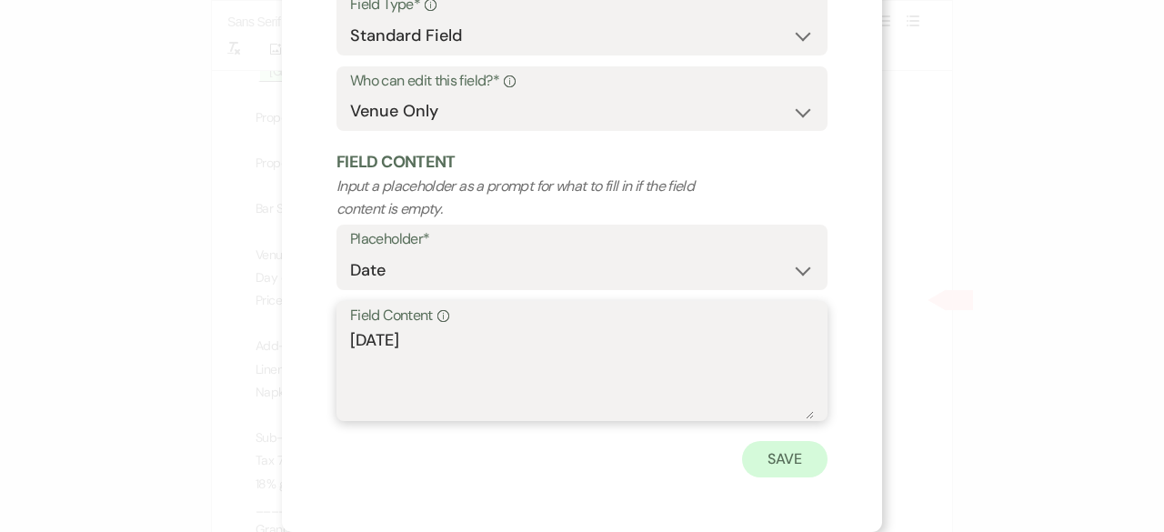
type textarea "[DATE]"
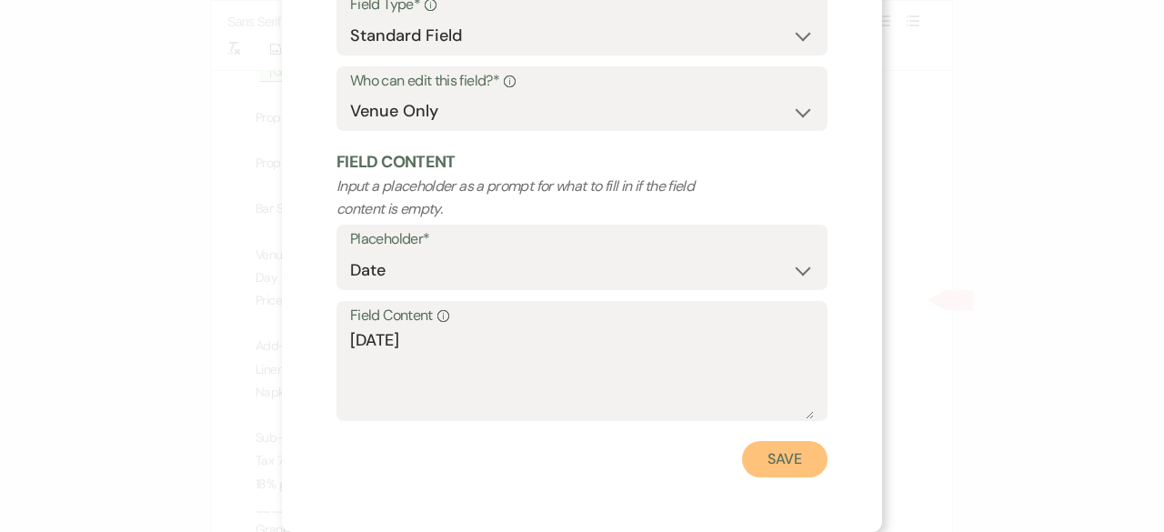
click at [771, 461] on button "Save" at bounding box center [784, 459] width 85 height 36
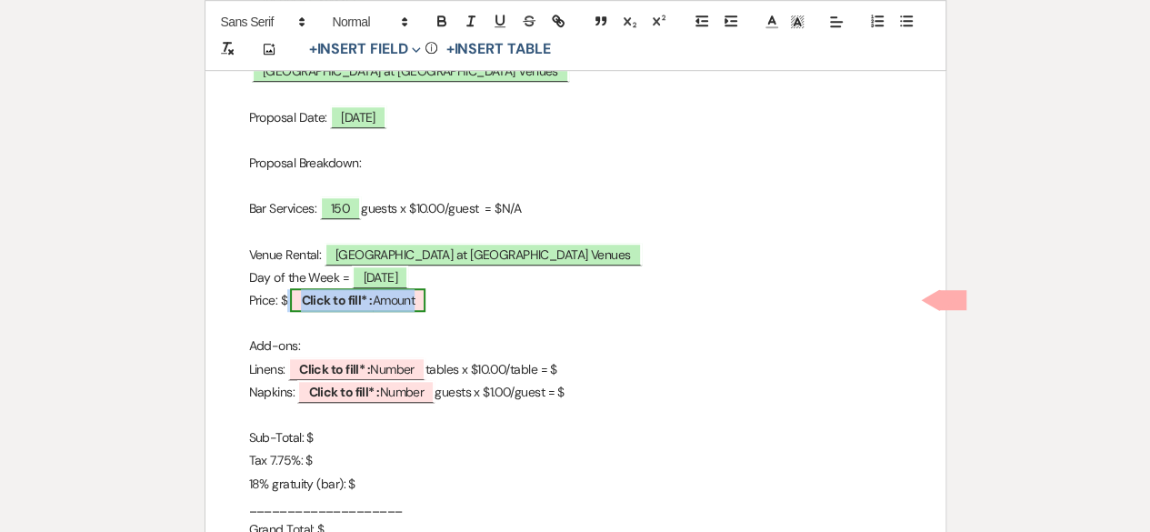
click at [402, 302] on span "Click to fill* : Amount" at bounding box center [357, 300] width 135 height 24
select select "owner"
select select "Amount"
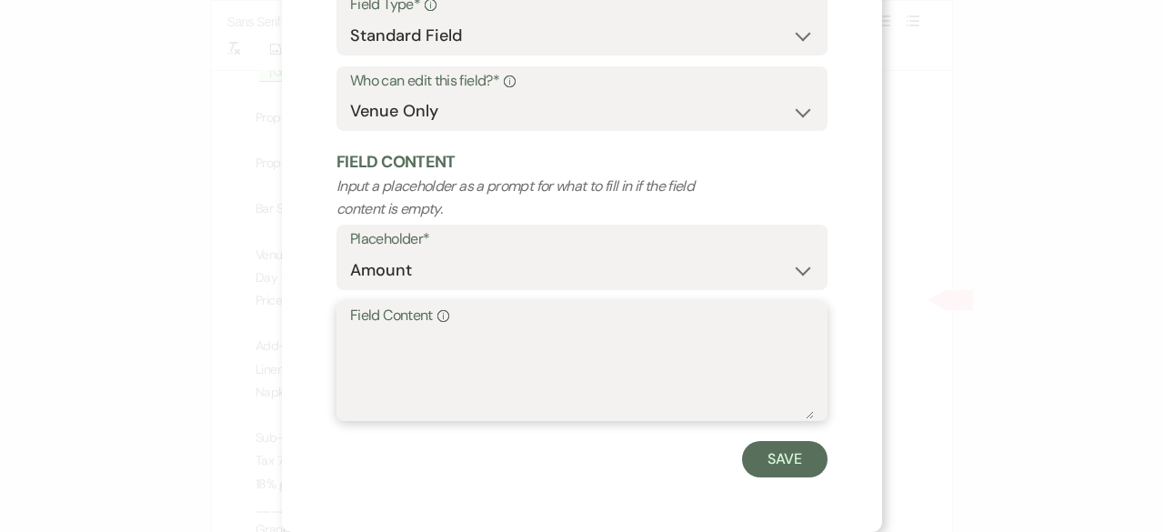
click at [394, 346] on textarea "Field Content Info" at bounding box center [582, 373] width 464 height 91
type textarea "600.00"
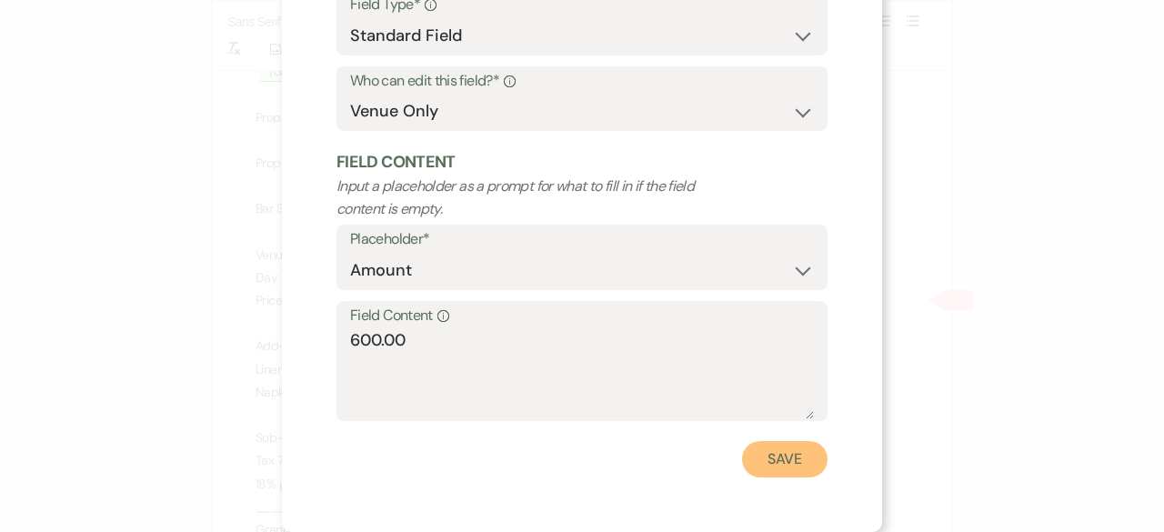
click at [778, 452] on button "Save" at bounding box center [784, 459] width 85 height 36
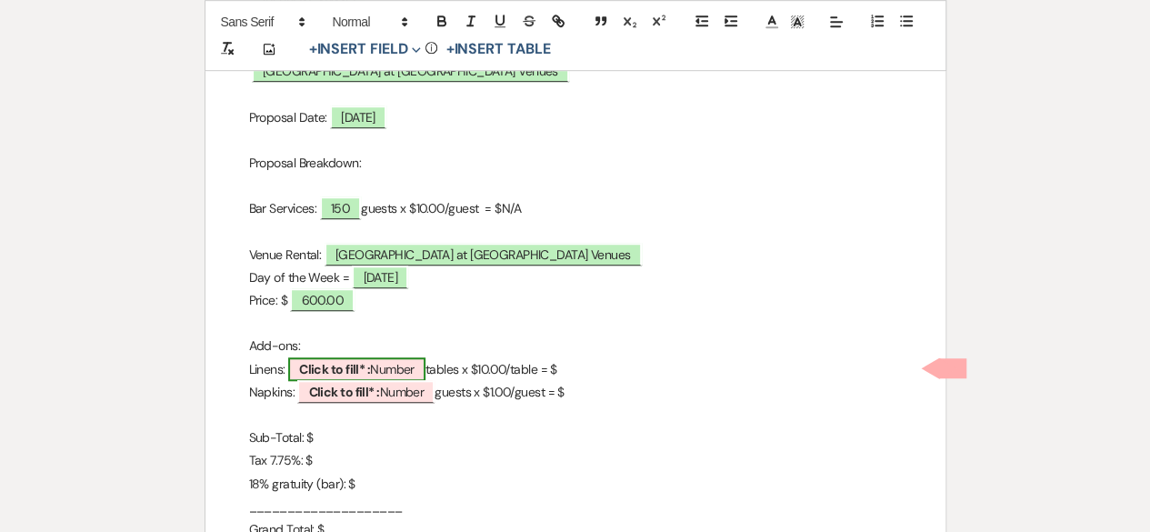
click at [360, 361] on b "Click to fill* :" at bounding box center [334, 369] width 71 height 16
select select "owner"
select select "Number"
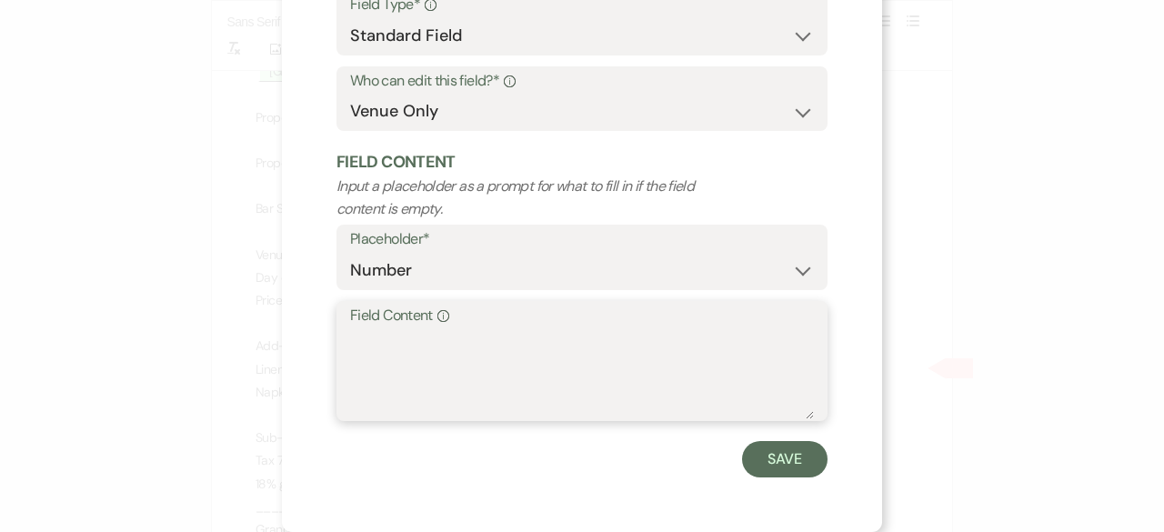
click at [380, 337] on textarea "Field Content Info" at bounding box center [582, 373] width 464 height 91
type textarea "0"
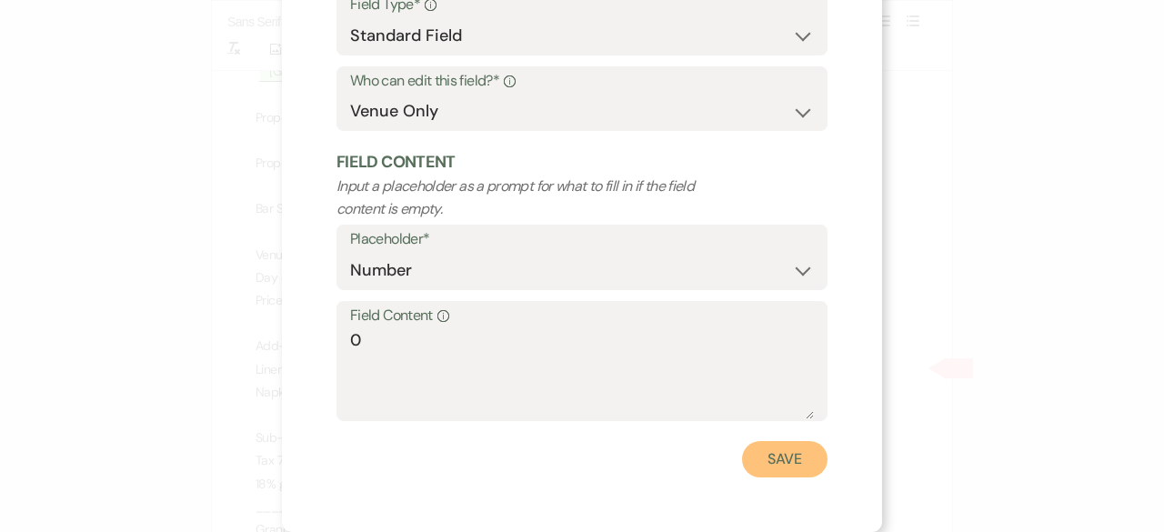
click at [783, 462] on button "Save" at bounding box center [784, 459] width 85 height 36
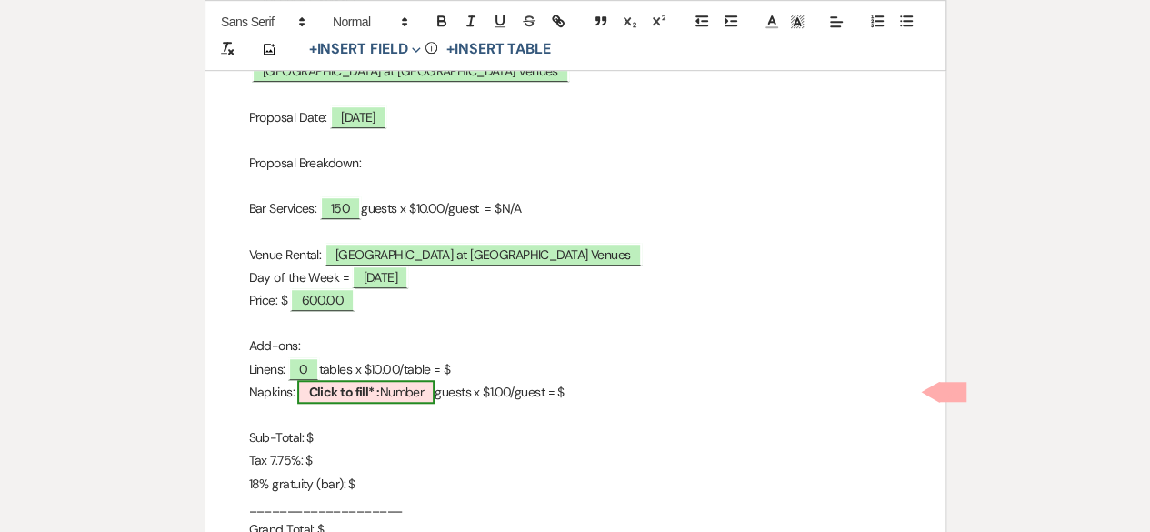
click at [385, 382] on span "Click to fill* : Number" at bounding box center [365, 392] width 137 height 24
select select "owner"
select select "Number"
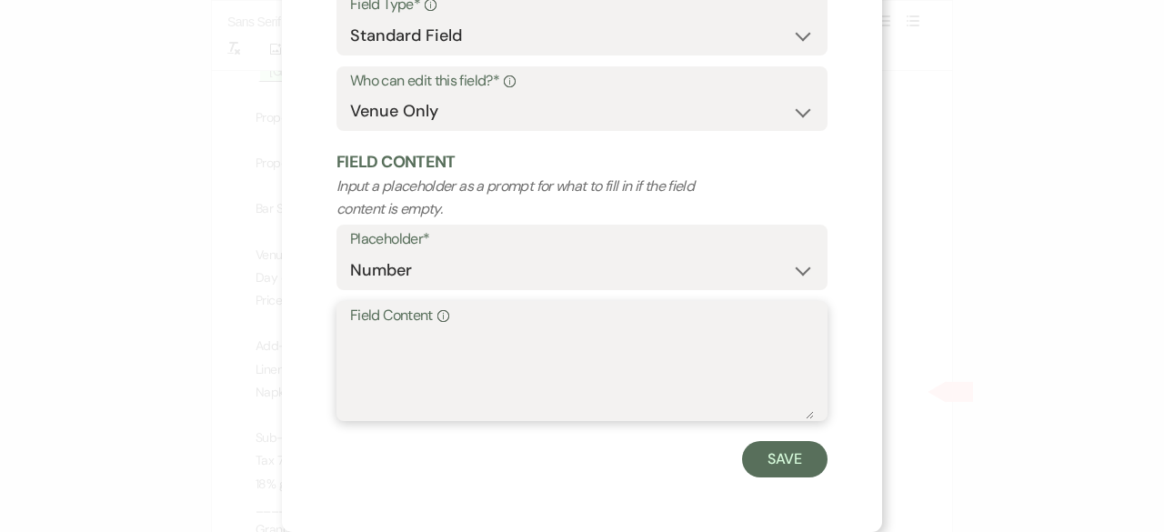
click at [386, 352] on textarea "Field Content Info" at bounding box center [582, 373] width 464 height 91
type textarea "0"
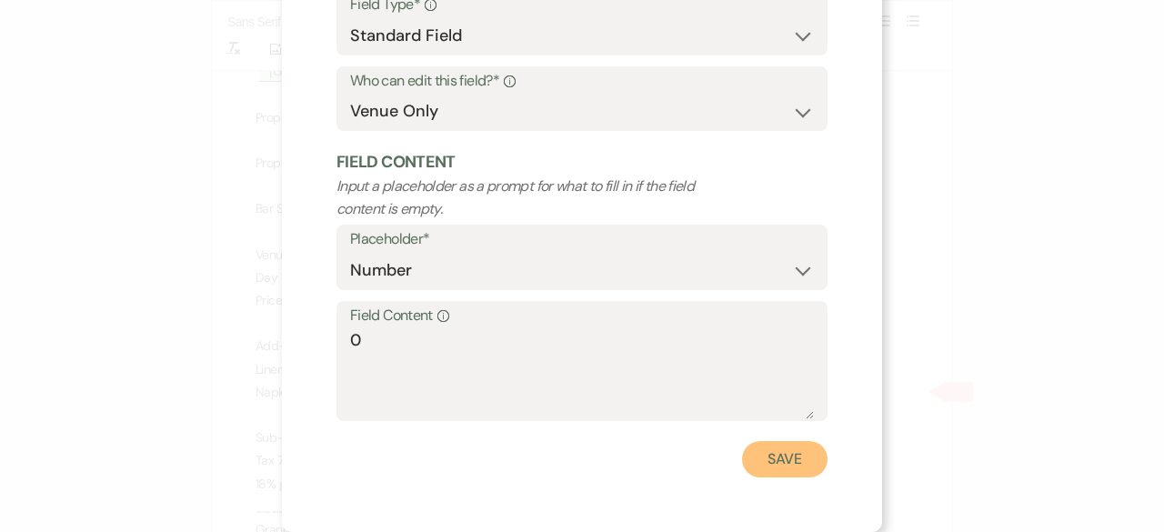
click at [798, 460] on button "Save" at bounding box center [784, 459] width 85 height 36
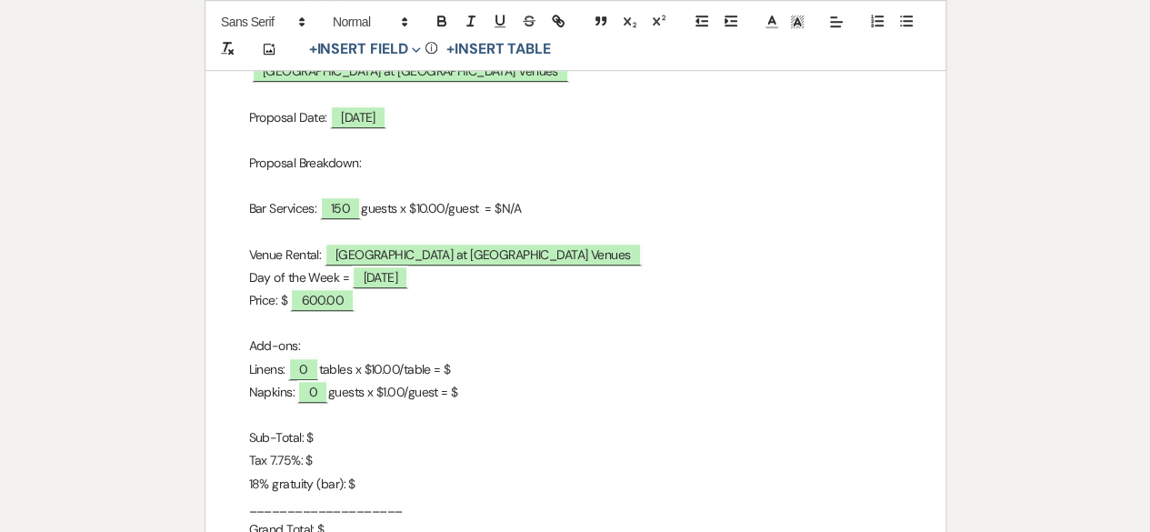
click at [473, 363] on p "Linens: 0 tables x $10.00/table = $" at bounding box center [575, 369] width 653 height 23
click at [333, 431] on p "Sub-Total: $" at bounding box center [575, 437] width 653 height 23
click at [342, 527] on p "Grand Total: $" at bounding box center [575, 529] width 653 height 23
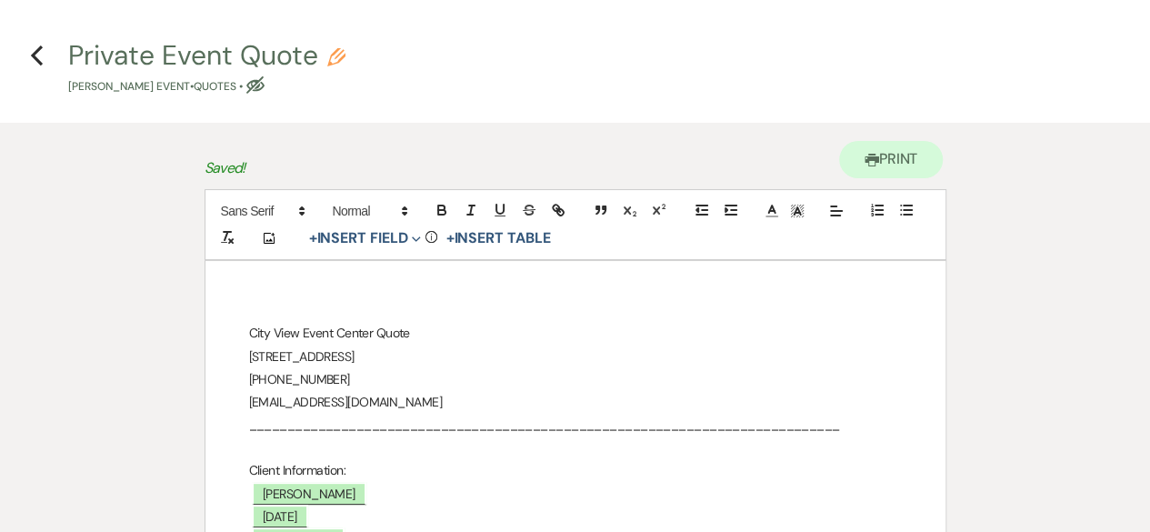
scroll to position [0, 0]
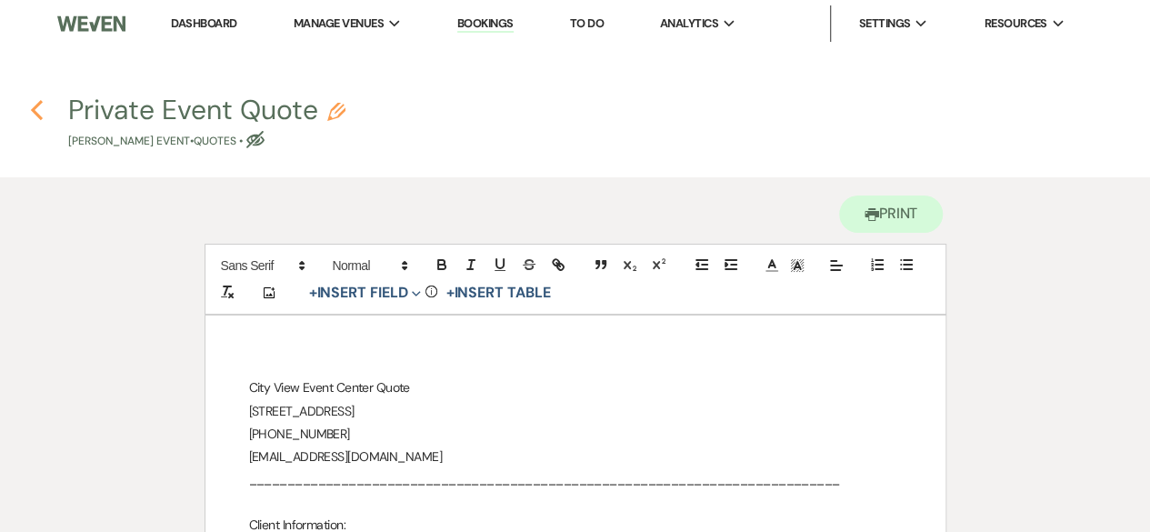
click at [38, 112] on icon "Previous" at bounding box center [37, 110] width 14 height 22
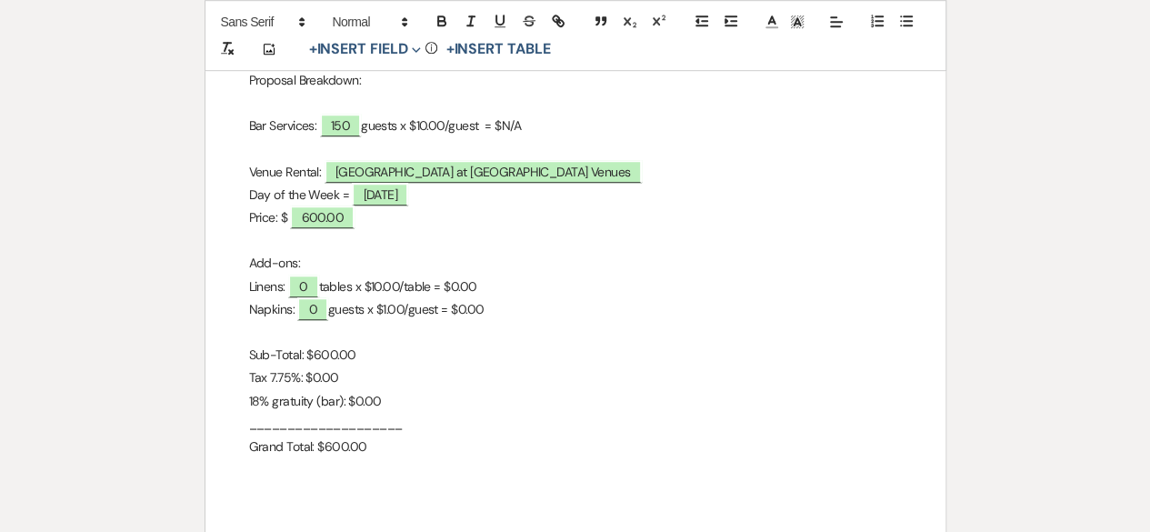
select select "6"
select select "14"
select select "3"
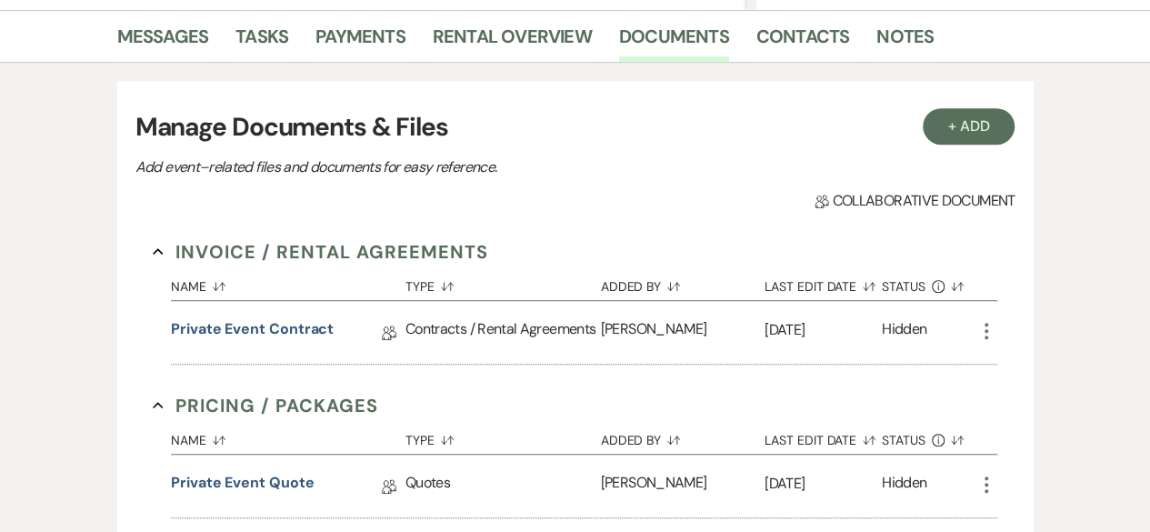
scroll to position [174, 0]
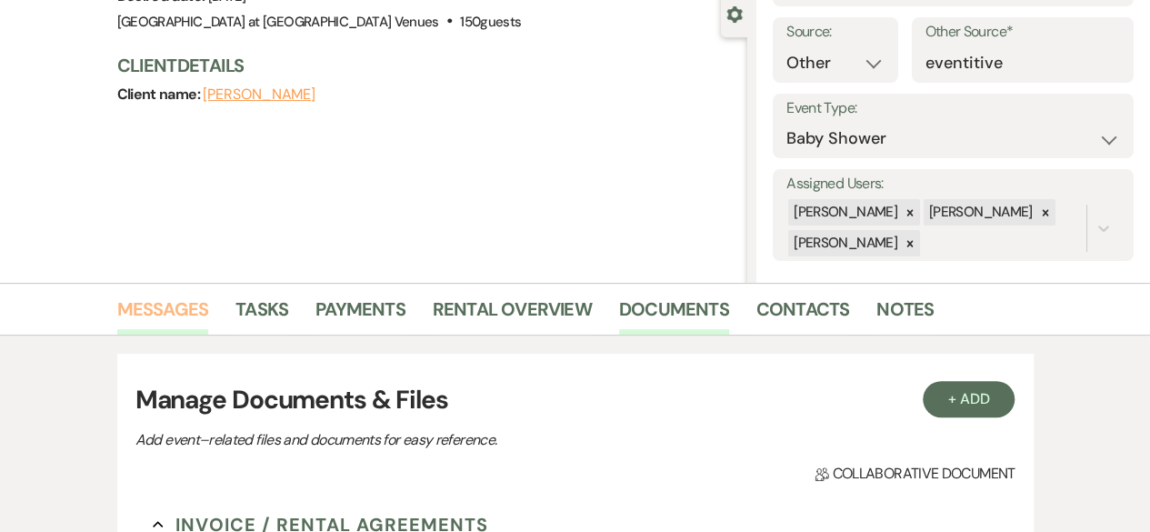
click at [156, 299] on link "Messages" at bounding box center [163, 315] width 92 height 40
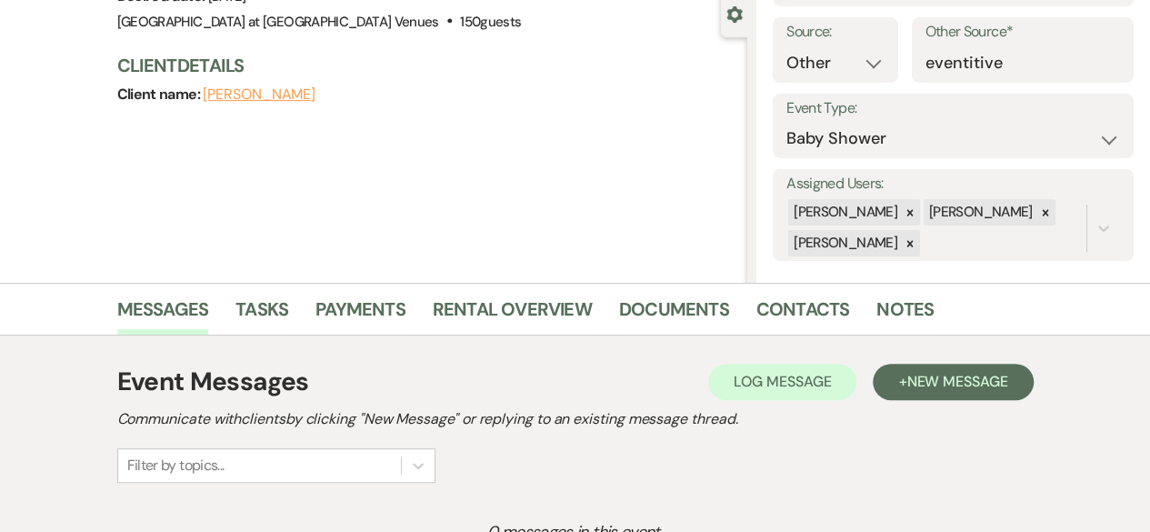
click at [853, 386] on div "Log Log Message + New Message" at bounding box center [870, 382] width 325 height 36
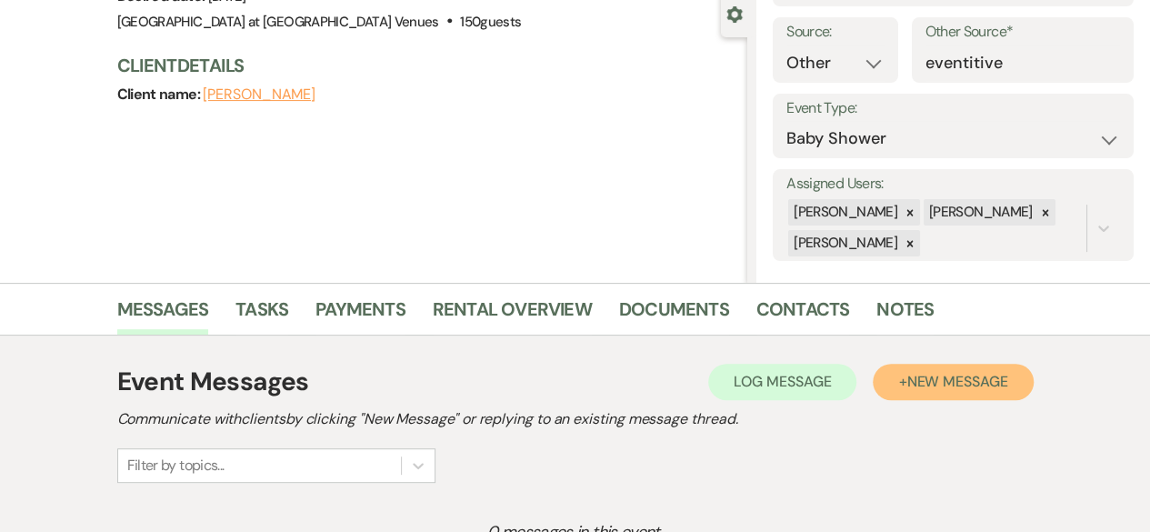
click at [913, 389] on span "New Message" at bounding box center [957, 381] width 101 height 19
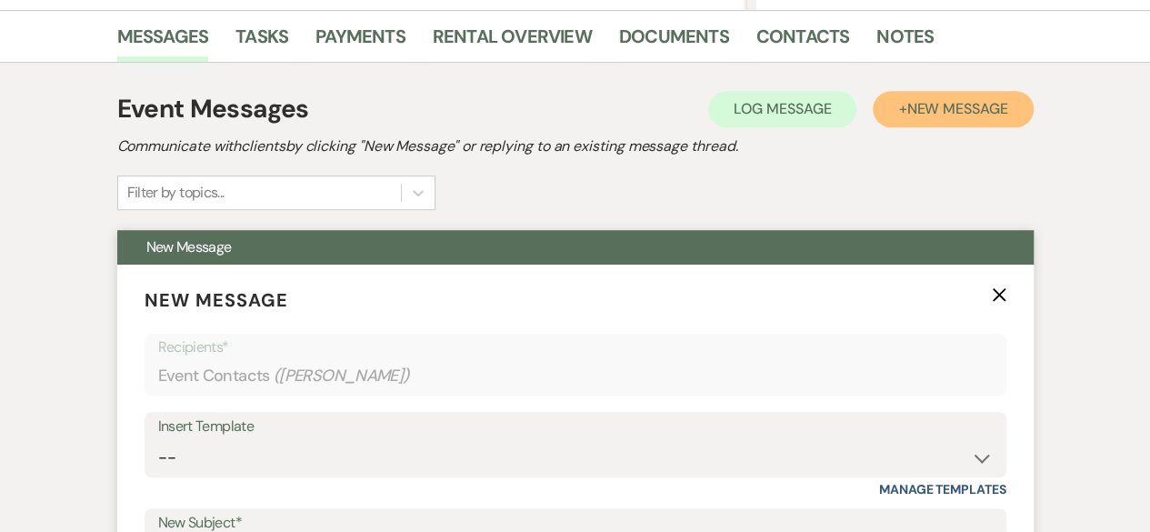
scroll to position [810, 0]
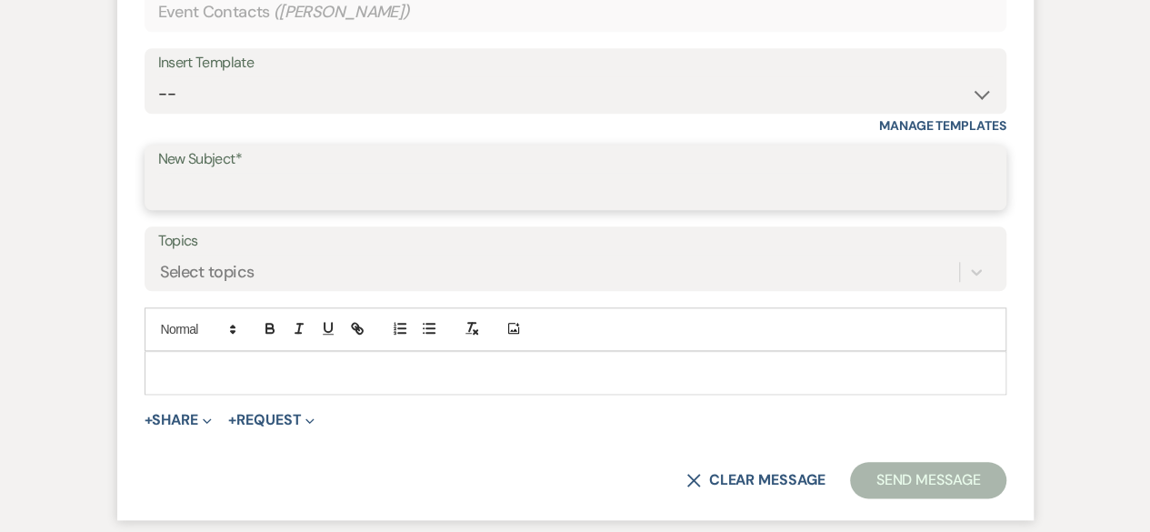
click at [203, 185] on input "New Subject*" at bounding box center [575, 190] width 835 height 35
type input "Quote and Contract"
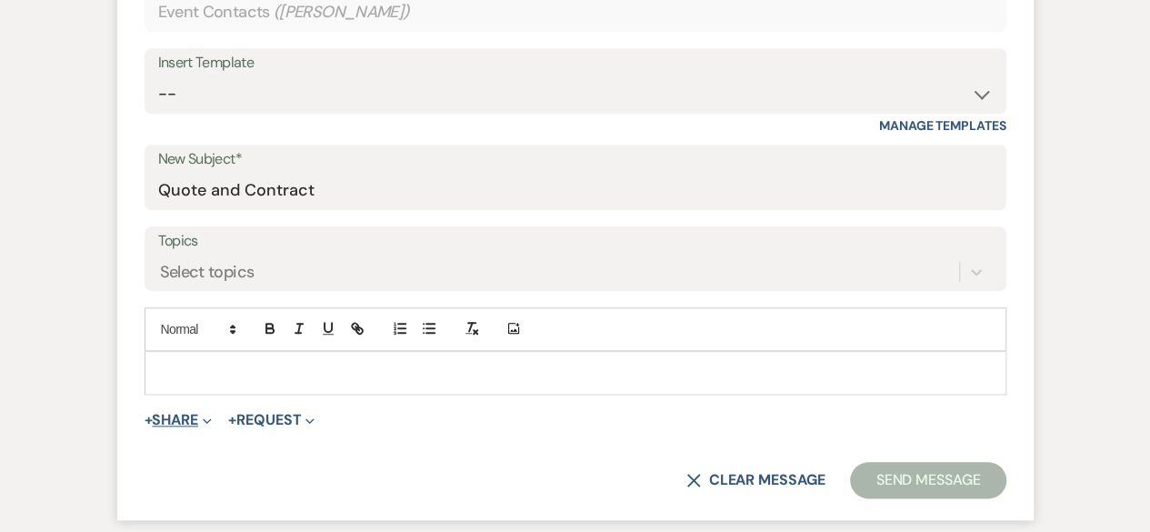
click at [195, 420] on button "+ Share Expand" at bounding box center [179, 420] width 68 height 15
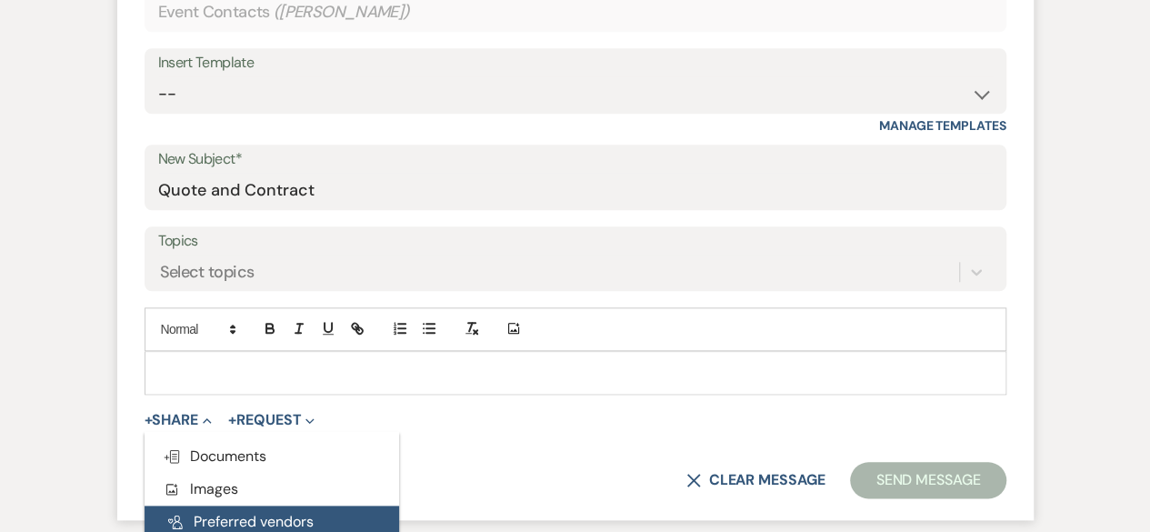
scroll to position [901, 0]
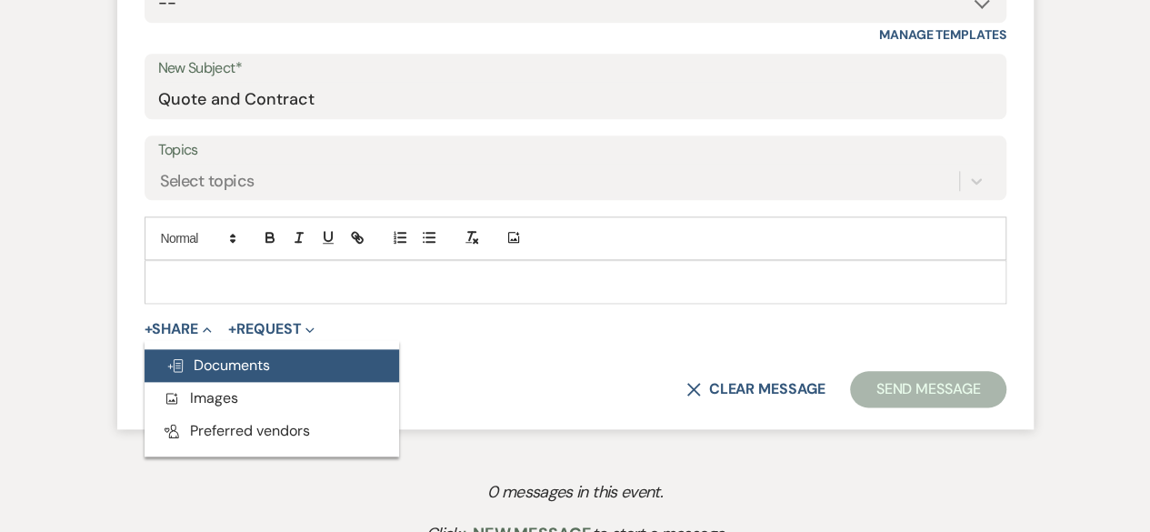
click at [233, 370] on span "Doc Upload Documents" at bounding box center [218, 365] width 104 height 19
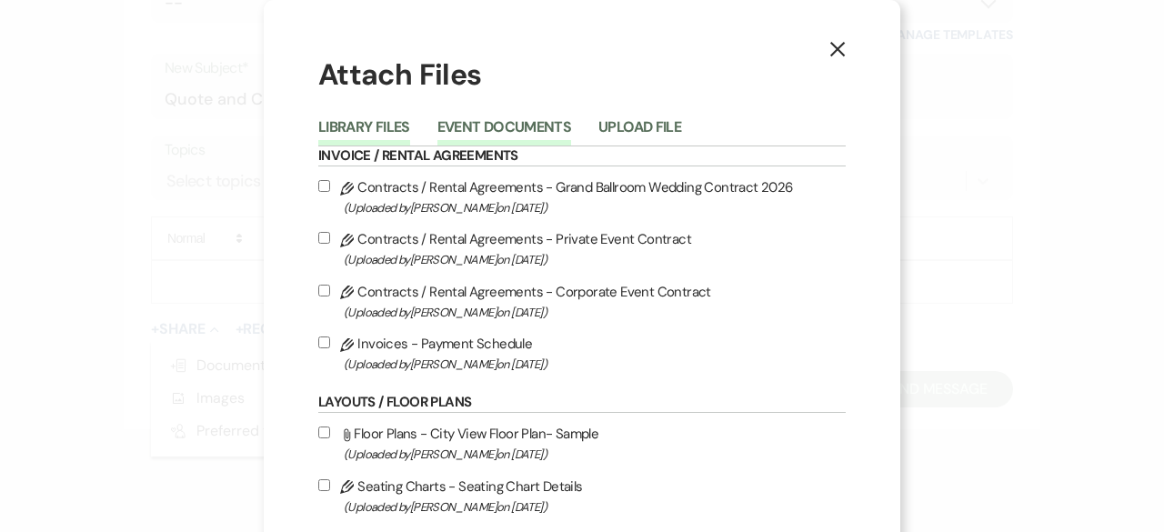
click at [476, 126] on button "Event Documents" at bounding box center [504, 132] width 134 height 25
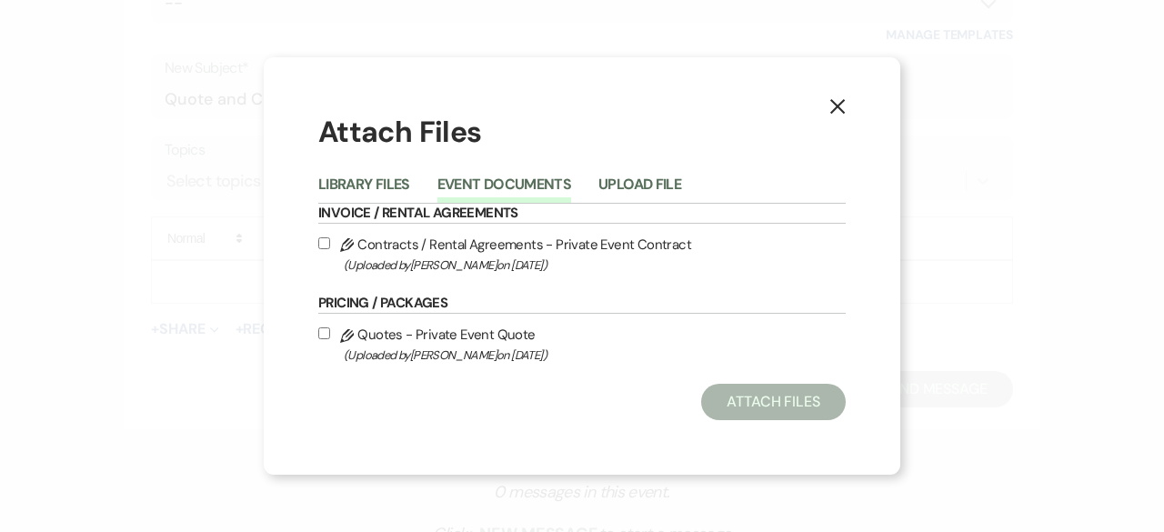
click at [324, 246] on input "Pencil Contracts / Rental Agreements - Private Event Contract (Uploaded by [PER…" at bounding box center [324, 243] width 12 height 12
checkbox input "true"
click at [322, 334] on input "Pencil Quotes - Private Event Quote (Uploaded by [PERSON_NAME] on [DATE] )" at bounding box center [324, 333] width 12 height 12
checkbox input "true"
click at [752, 412] on button "Attach Files" at bounding box center [773, 402] width 145 height 36
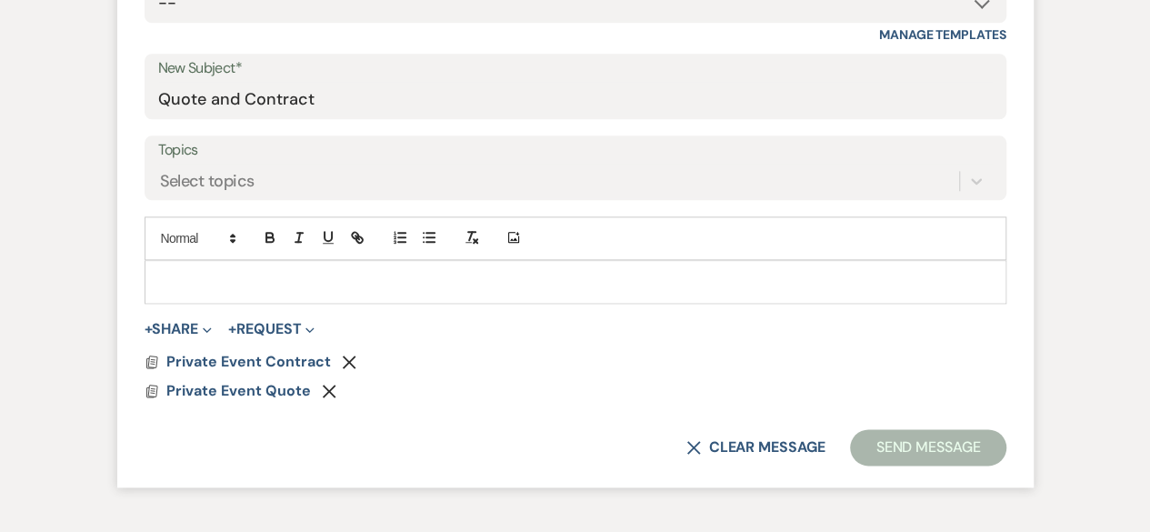
click at [189, 268] on div at bounding box center [575, 282] width 860 height 42
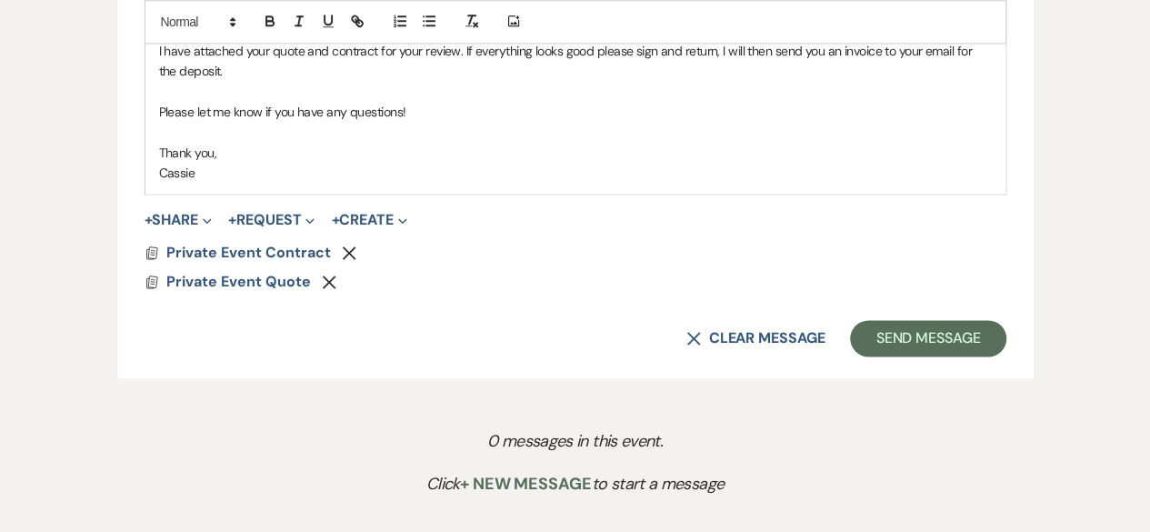
scroll to position [1174, 0]
click at [908, 346] on button "Send Message" at bounding box center [928, 337] width 156 height 36
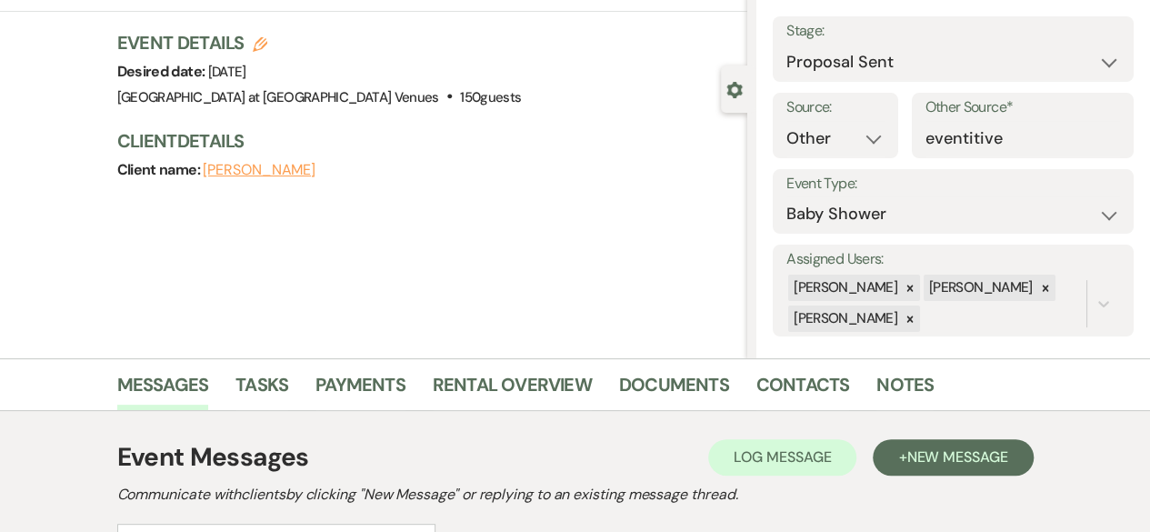
scroll to position [0, 0]
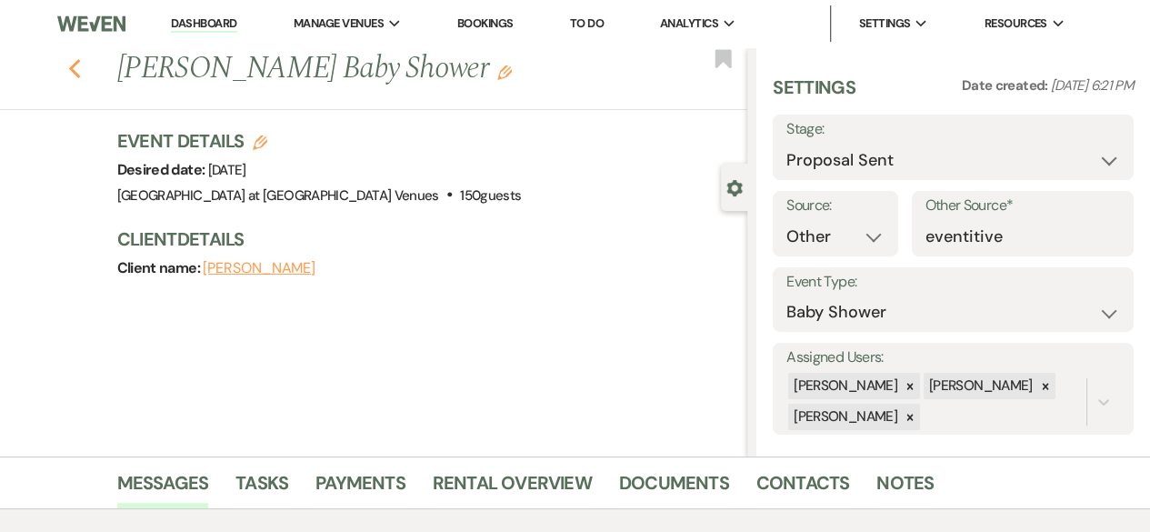
click at [80, 64] on use "button" at bounding box center [74, 69] width 12 height 20
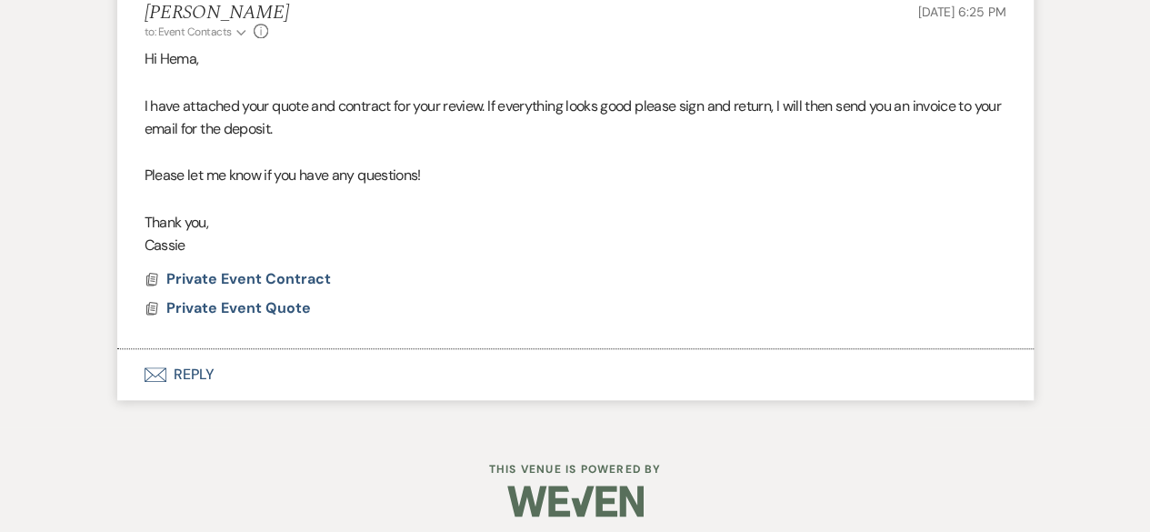
select select "6"
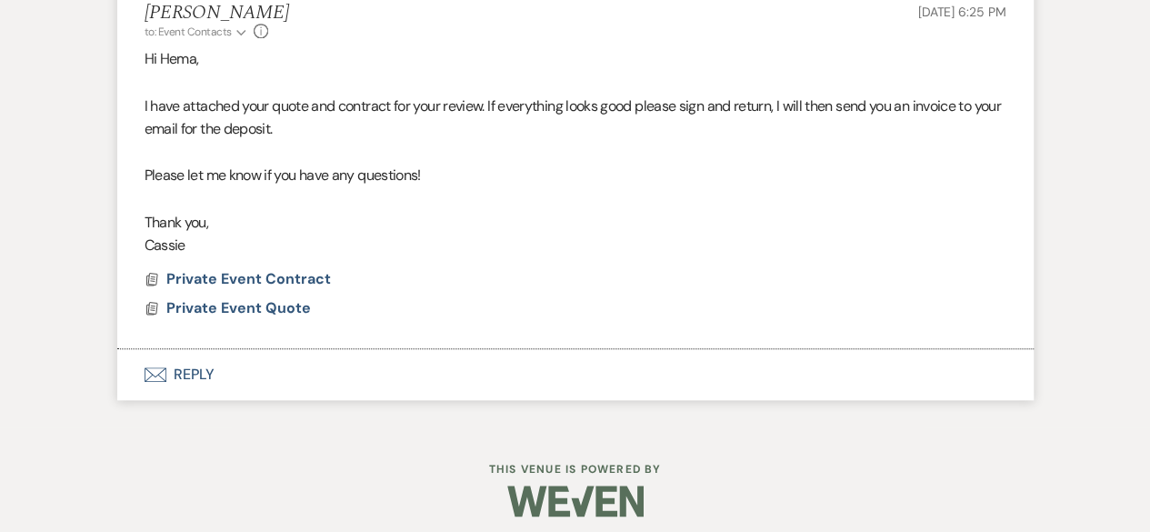
select select "6"
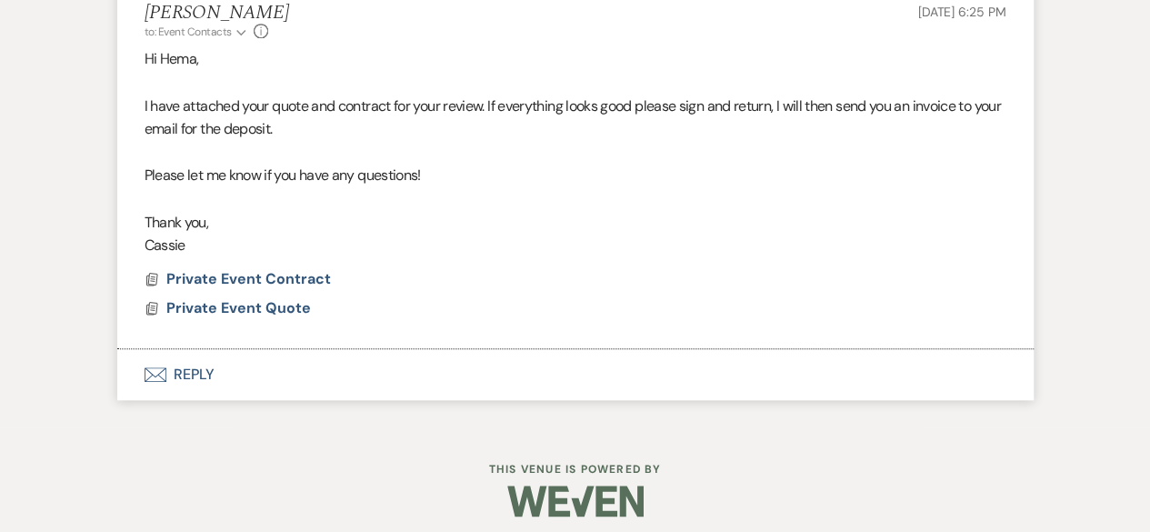
select select "6"
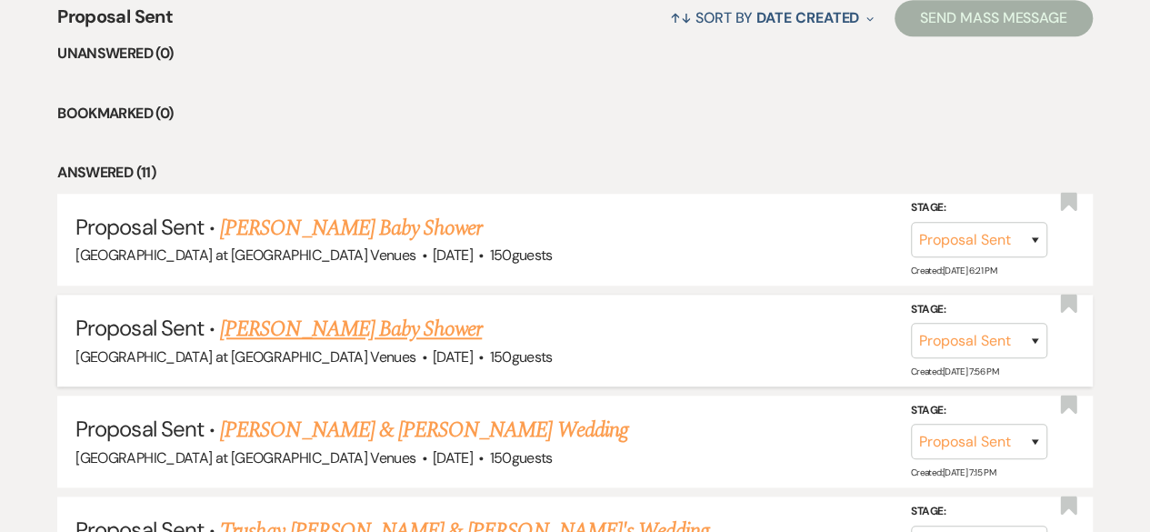
click at [375, 326] on link "[PERSON_NAME] Baby Shower" at bounding box center [351, 329] width 262 height 33
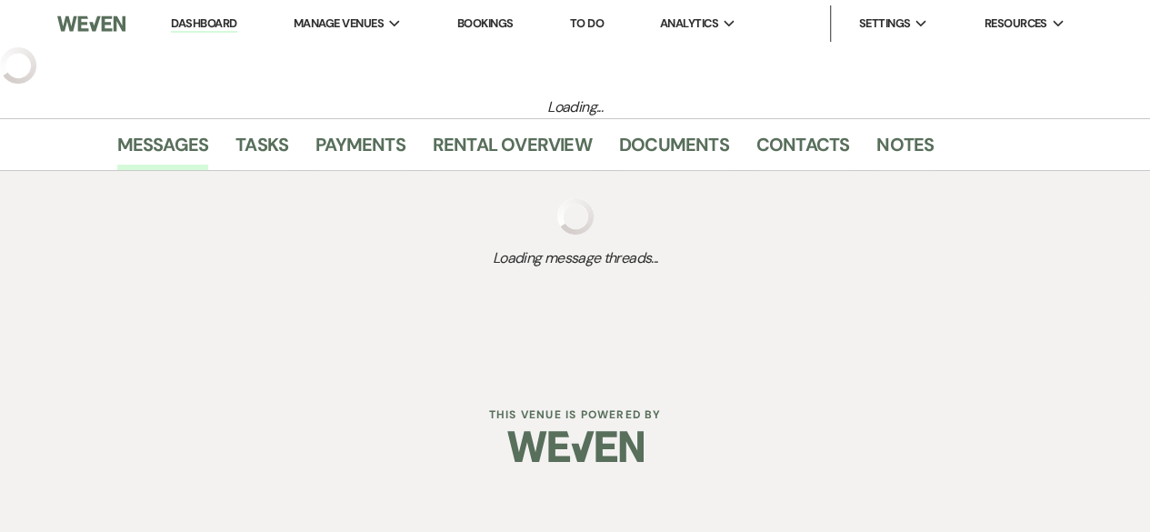
select select "6"
select select "14"
select select "3"
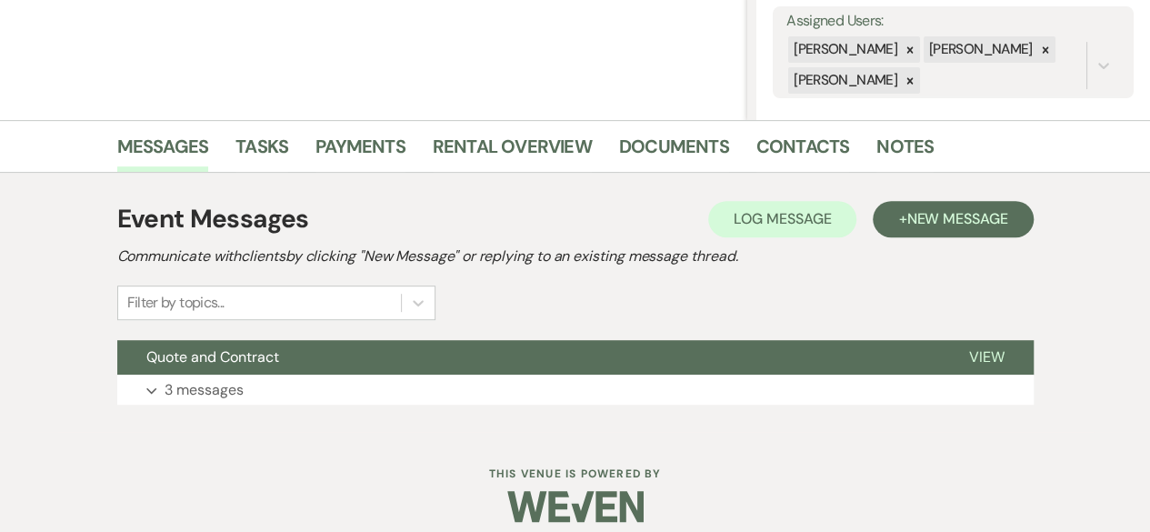
scroll to position [353, 0]
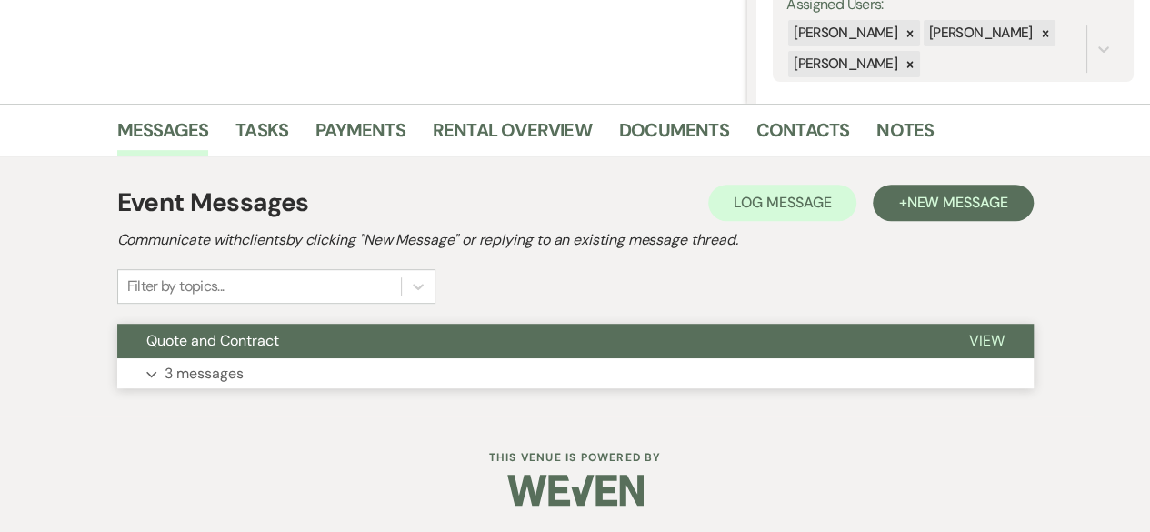
click at [184, 367] on p "3 messages" at bounding box center [204, 374] width 79 height 24
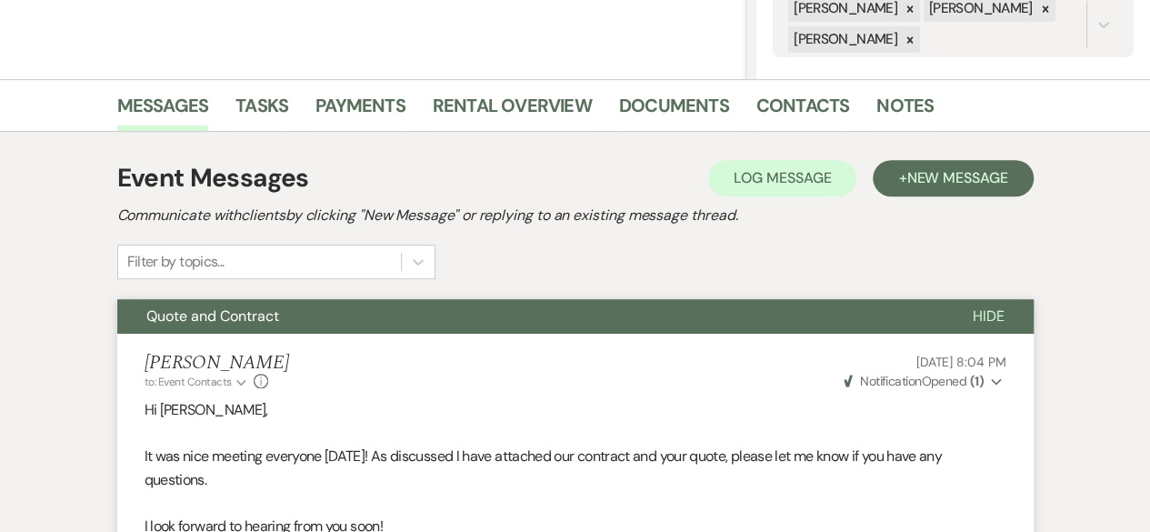
scroll to position [80, 0]
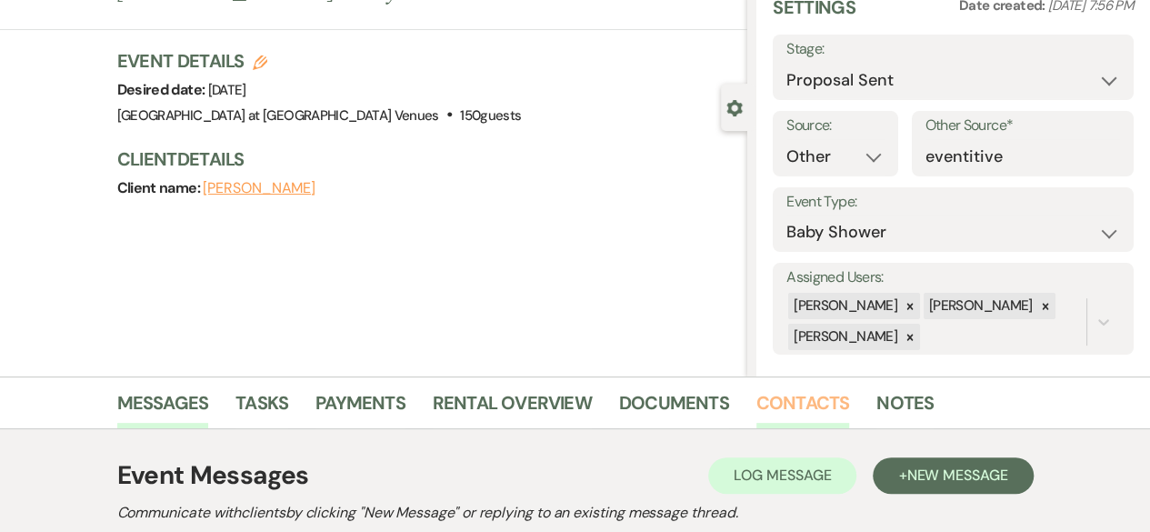
click at [808, 414] on link "Contacts" at bounding box center [804, 408] width 94 height 40
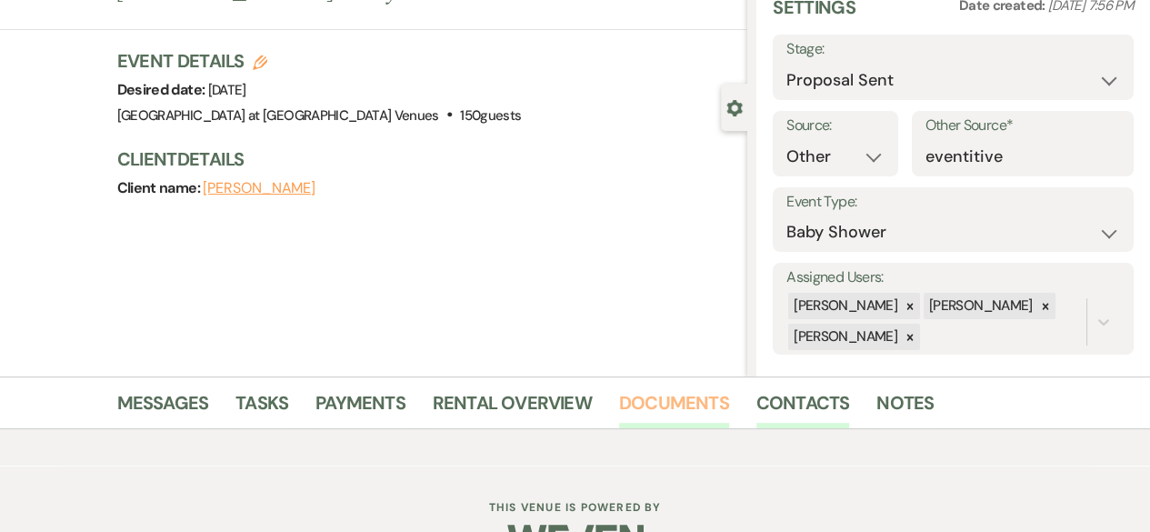
click at [638, 397] on link "Documents" at bounding box center [674, 408] width 110 height 40
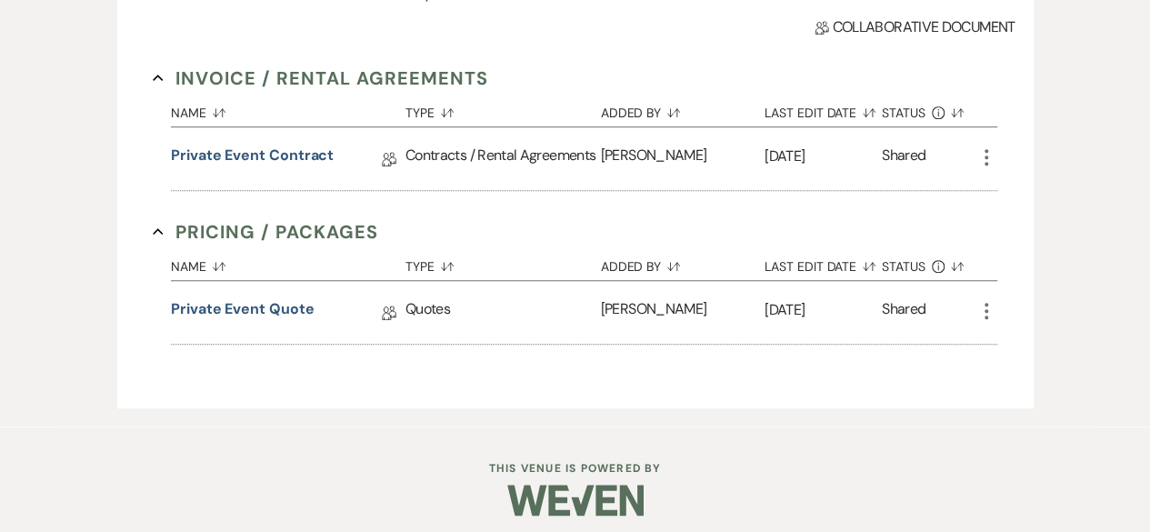
scroll to position [628, 0]
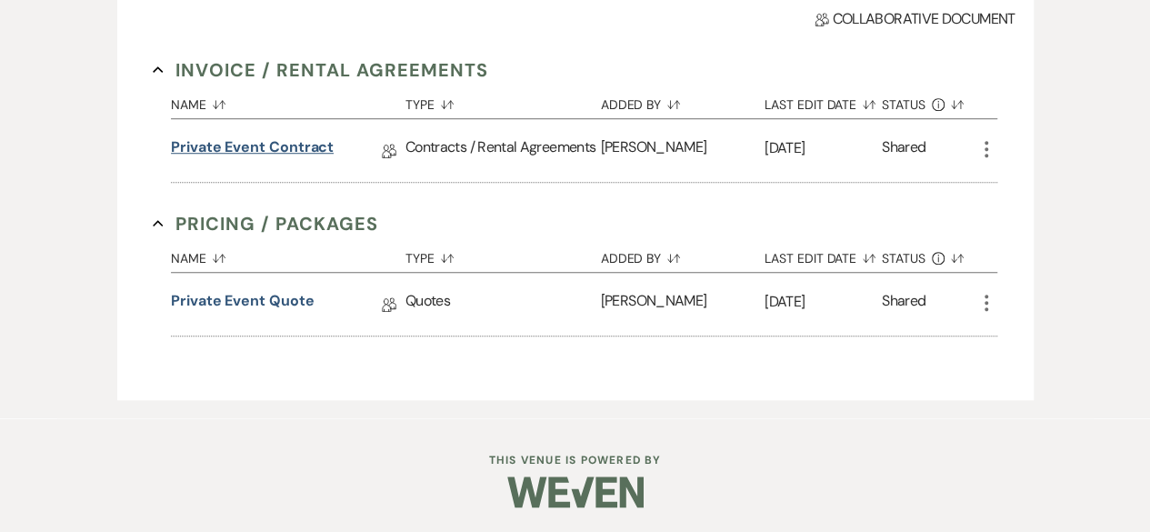
click at [293, 143] on link "Private Event Contract" at bounding box center [252, 150] width 163 height 28
